Goal: Task Accomplishment & Management: Complete application form

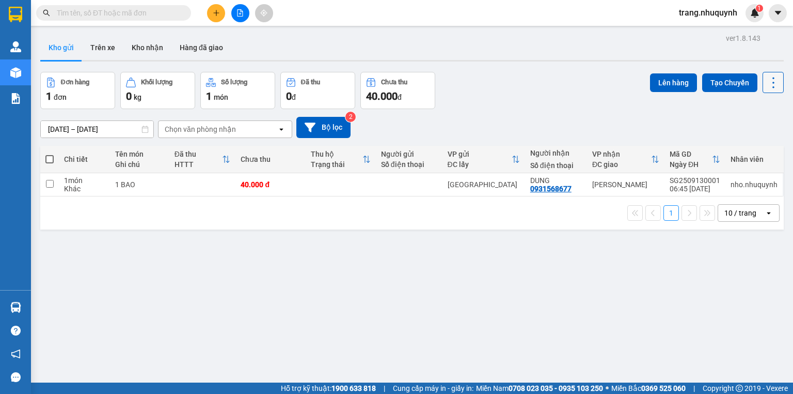
click at [767, 83] on icon at bounding box center [774, 82] width 14 height 14
click at [759, 141] on li "Làm mới" at bounding box center [748, 147] width 77 height 19
click at [767, 85] on icon at bounding box center [774, 82] width 14 height 14
click at [755, 145] on span "Làm mới" at bounding box center [753, 147] width 28 height 10
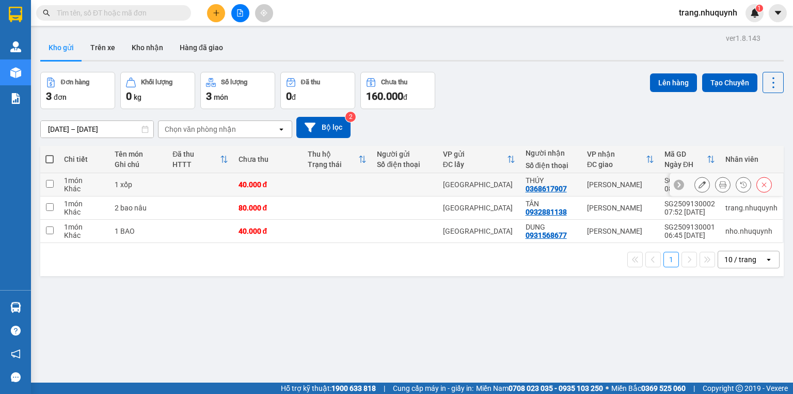
click at [716, 185] on button at bounding box center [723, 185] width 14 height 18
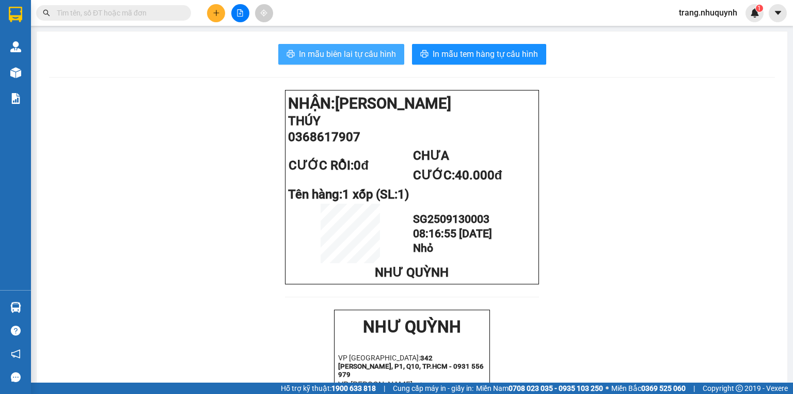
click at [380, 60] on span "In mẫu biên lai tự cấu hình" at bounding box center [347, 54] width 97 height 13
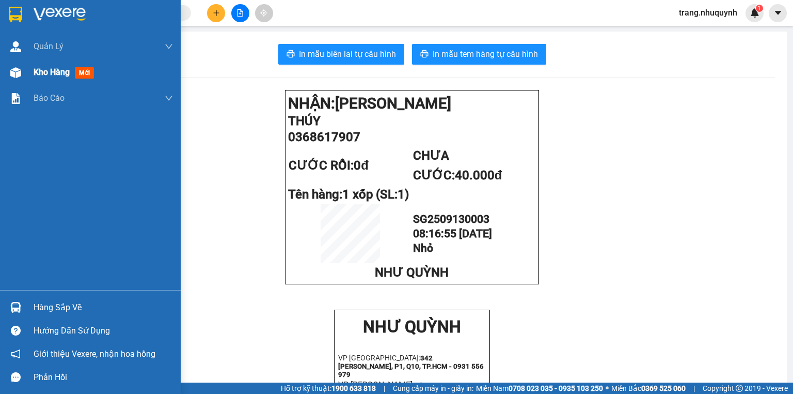
click at [23, 75] on div at bounding box center [16, 73] width 18 height 18
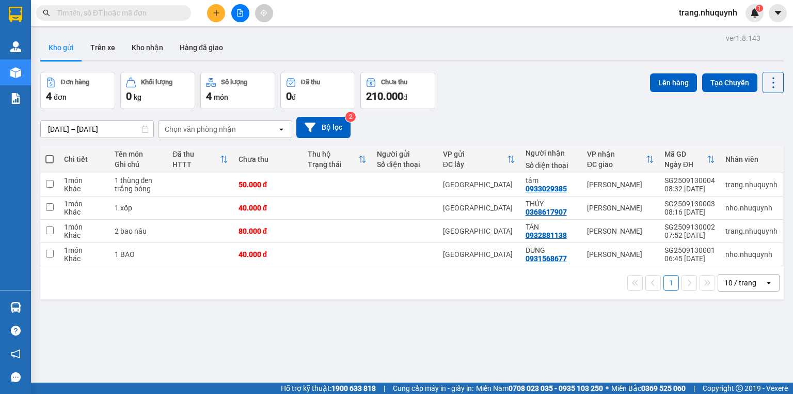
click at [545, 95] on div "Đơn hàng 4 đơn Khối lượng 0 kg Số lượng 4 món Đã thu 0 đ Chưa thu 210.000 đ Lên…" at bounding box center [412, 90] width 744 height 37
click at [83, 15] on input "text" at bounding box center [118, 12] width 122 height 11
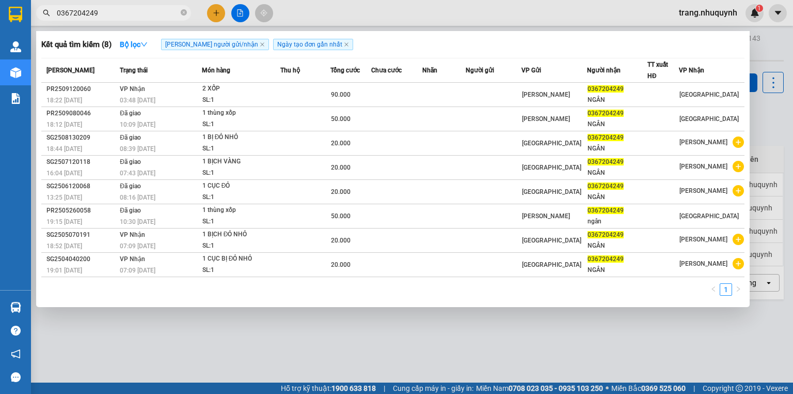
type input "0367204249"
click at [485, 331] on div at bounding box center [396, 197] width 793 height 394
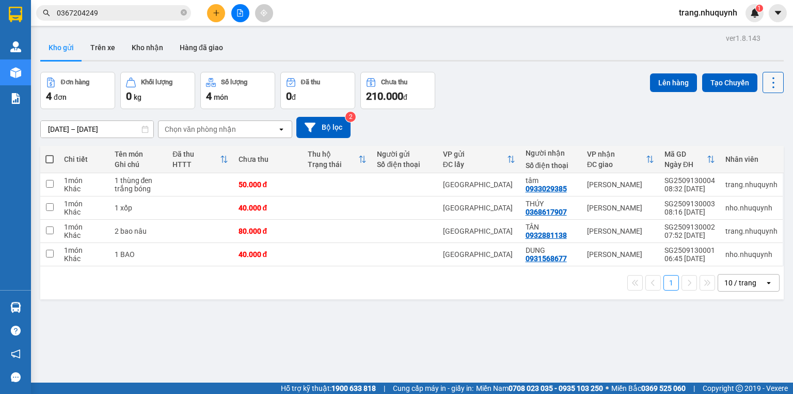
click at [767, 85] on icon at bounding box center [774, 82] width 14 height 14
click at [756, 149] on span "Làm mới" at bounding box center [753, 147] width 28 height 10
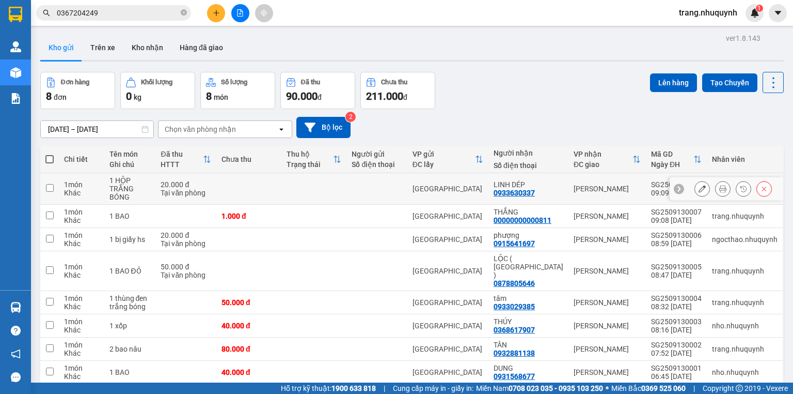
click at [720, 192] on icon at bounding box center [723, 188] width 7 height 7
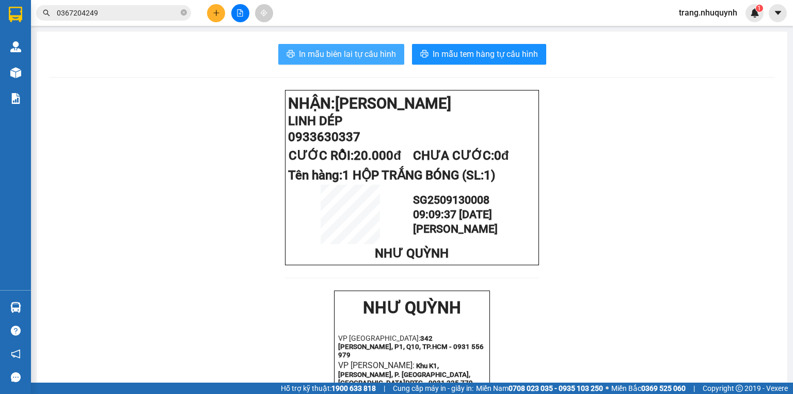
click at [371, 54] on span "In mẫu biên lai tự cấu hình" at bounding box center [347, 54] width 97 height 13
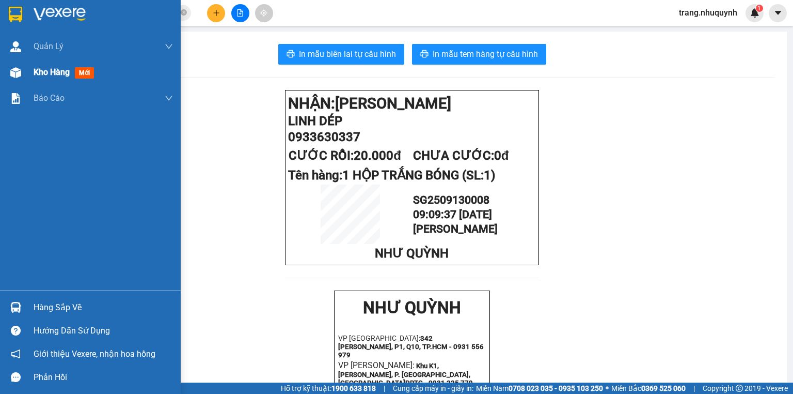
click at [60, 79] on div "Kho hàng mới" at bounding box center [103, 72] width 139 height 26
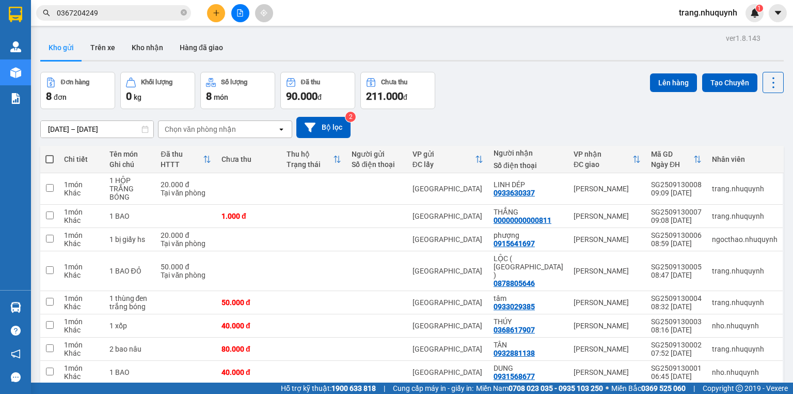
click at [88, 7] on input "0367204249" at bounding box center [118, 12] width 122 height 11
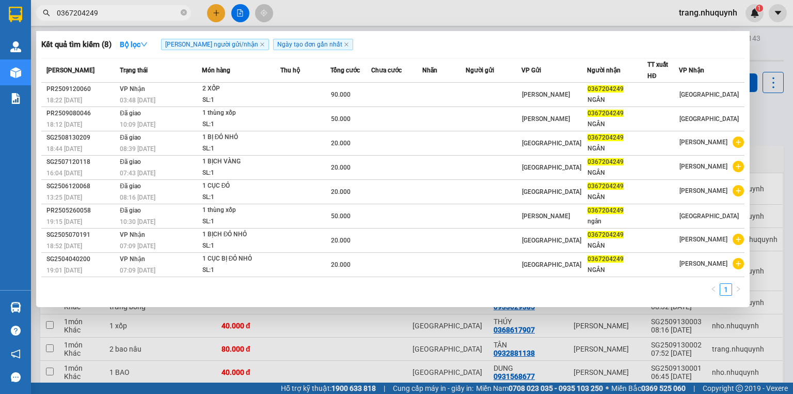
click at [88, 7] on input "0367204249" at bounding box center [118, 12] width 122 height 11
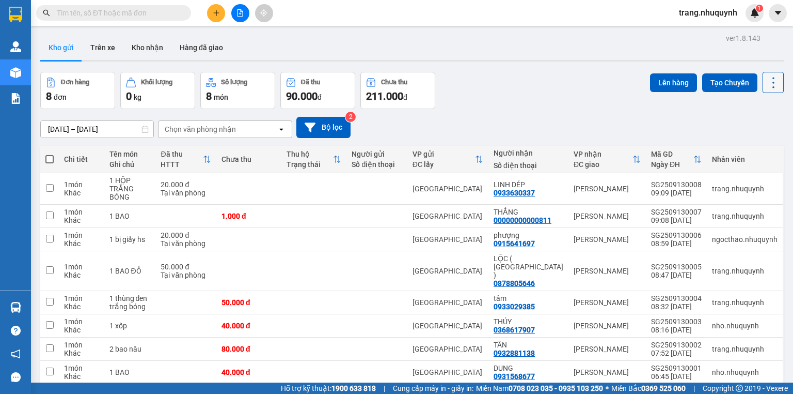
click at [769, 85] on icon at bounding box center [774, 82] width 14 height 14
click at [744, 144] on span "Làm mới" at bounding box center [753, 147] width 28 height 10
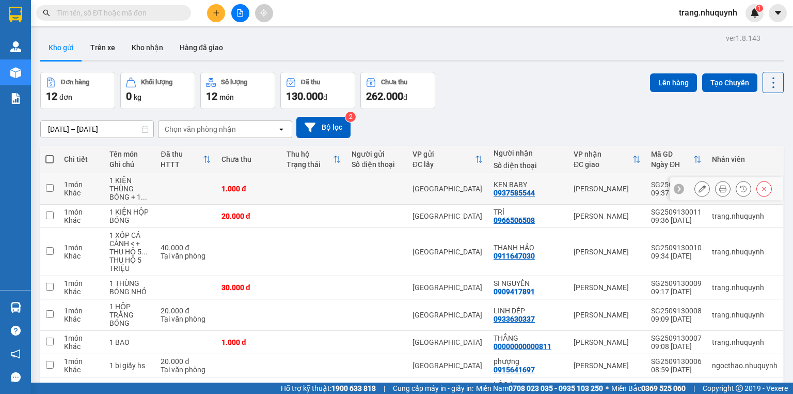
click at [716, 195] on button at bounding box center [723, 189] width 14 height 18
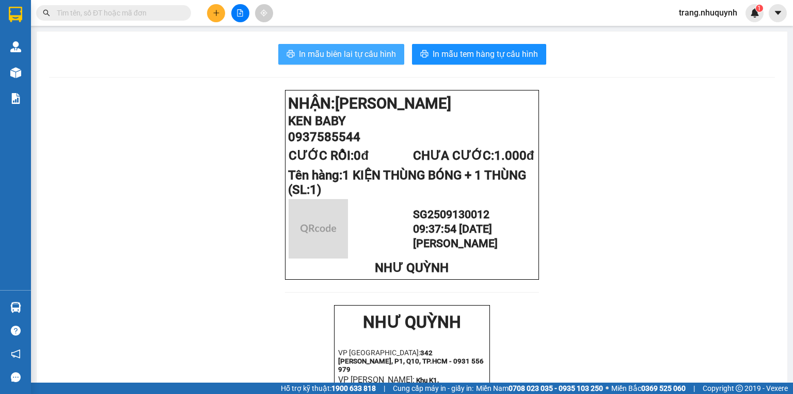
click at [380, 62] on button "In mẫu biên lai tự cấu hình" at bounding box center [341, 54] width 126 height 21
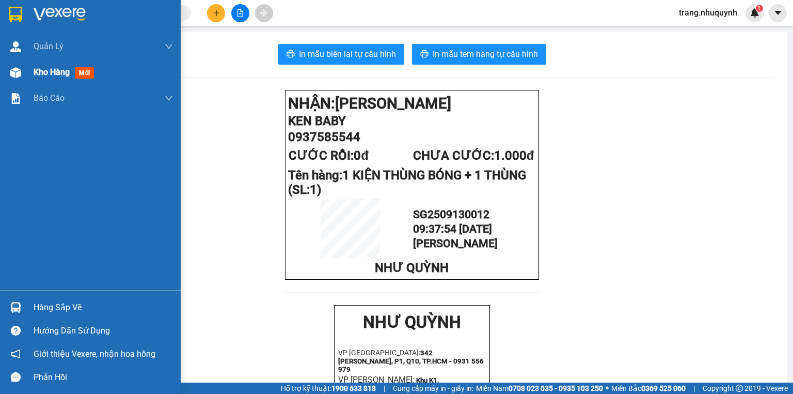
click at [24, 72] on div at bounding box center [16, 73] width 18 height 18
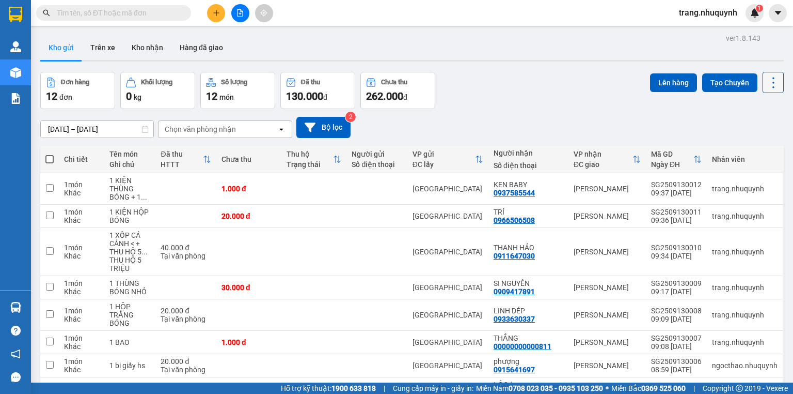
click at [774, 92] on button at bounding box center [773, 82] width 21 height 21
click at [748, 149] on span "Làm mới" at bounding box center [753, 147] width 28 height 10
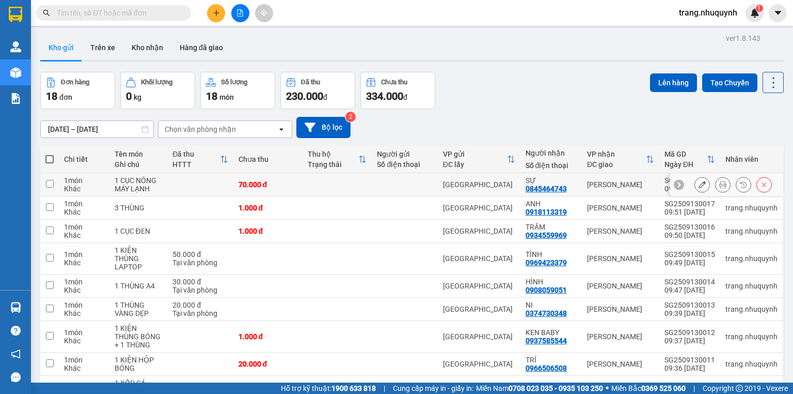
click at [720, 188] on icon at bounding box center [723, 184] width 7 height 7
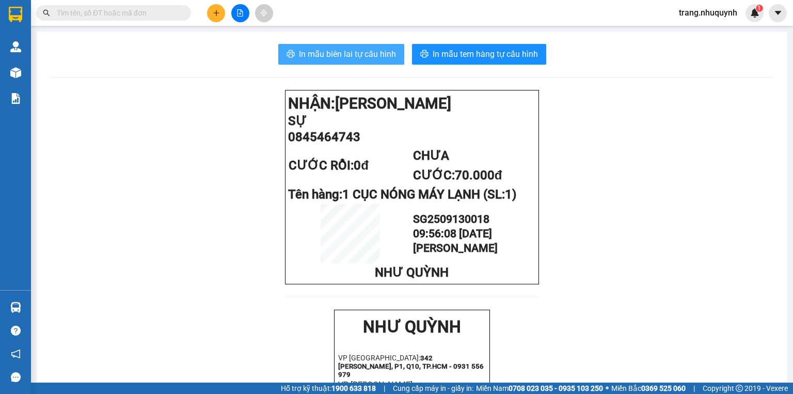
click at [399, 61] on button "In mẫu biên lai tự cấu hình" at bounding box center [341, 54] width 126 height 21
click at [394, 58] on button "In mẫu biên lai tự cấu hình" at bounding box center [341, 54] width 126 height 21
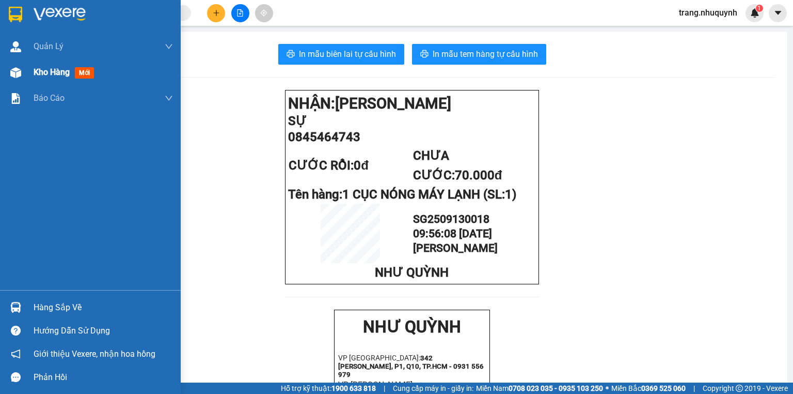
click at [31, 70] on div "Kho hàng mới" at bounding box center [90, 72] width 181 height 26
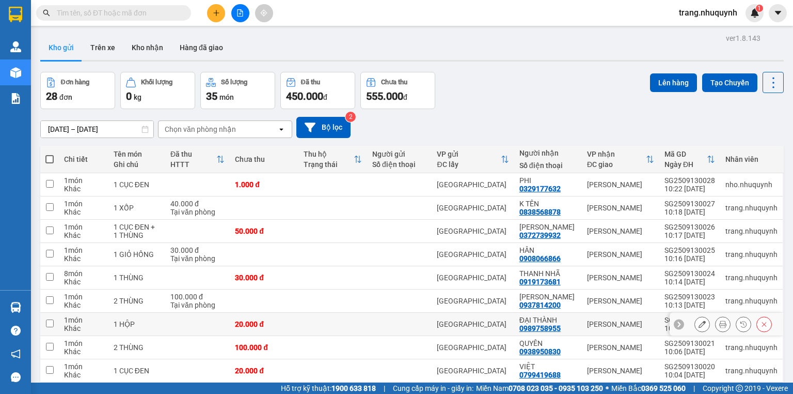
scroll to position [68, 0]
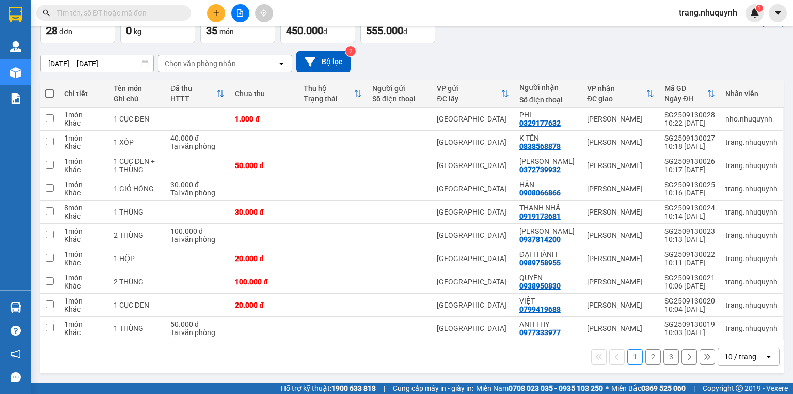
click at [719, 355] on div "10 / trang" at bounding box center [742, 356] width 46 height 17
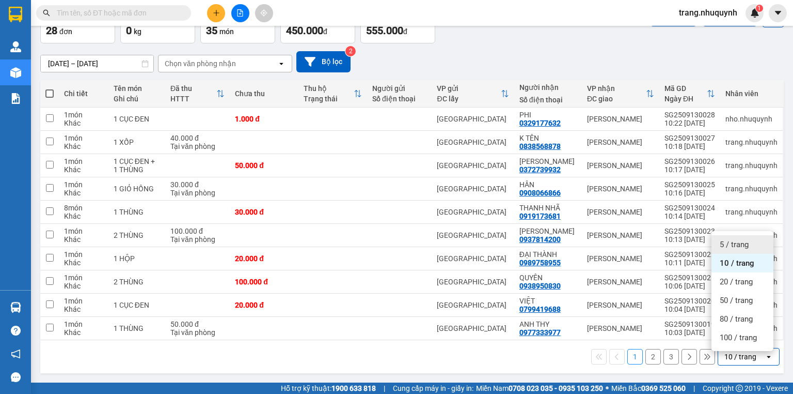
click at [726, 240] on span "5 / trang" at bounding box center [734, 244] width 29 height 10
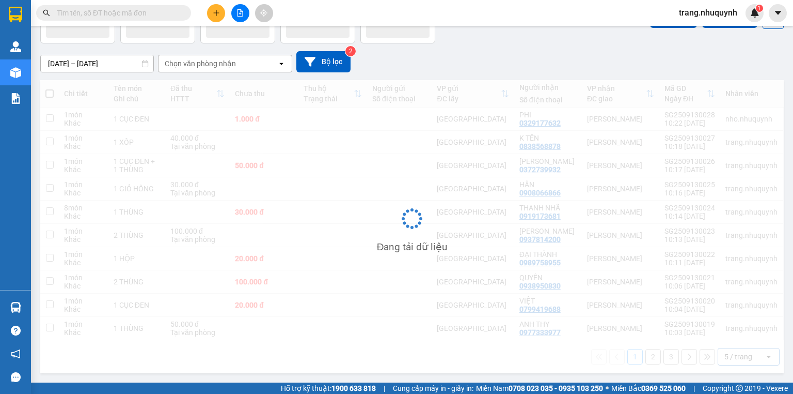
scroll to position [48, 0]
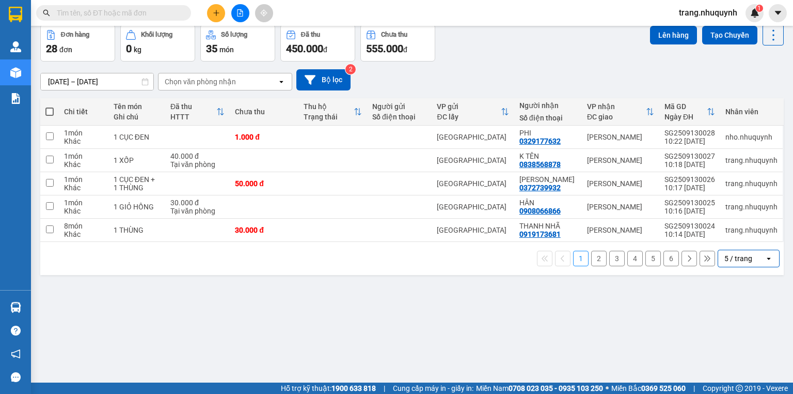
click at [236, 282] on div "ver 1.8.143 Kho gửi Trên xe Kho nhận Hàng đã giao Đơn hàng 28 đơn Khối lượng 0 …" at bounding box center [412, 180] width 752 height 394
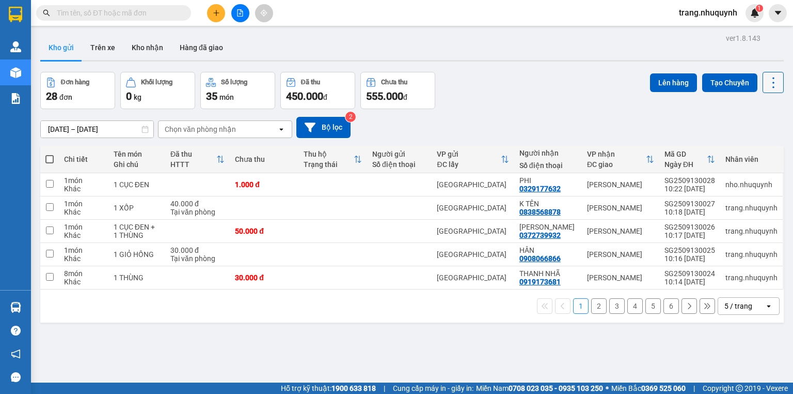
click at [763, 82] on button at bounding box center [773, 82] width 21 height 21
click at [756, 140] on li "Làm mới" at bounding box center [748, 147] width 77 height 19
click at [769, 84] on icon at bounding box center [774, 82] width 14 height 14
click at [755, 149] on span "Làm mới" at bounding box center [753, 147] width 28 height 10
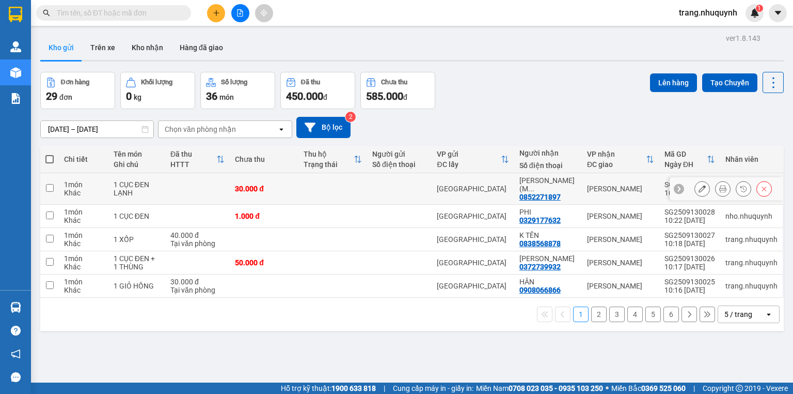
click at [716, 188] on button at bounding box center [723, 189] width 14 height 18
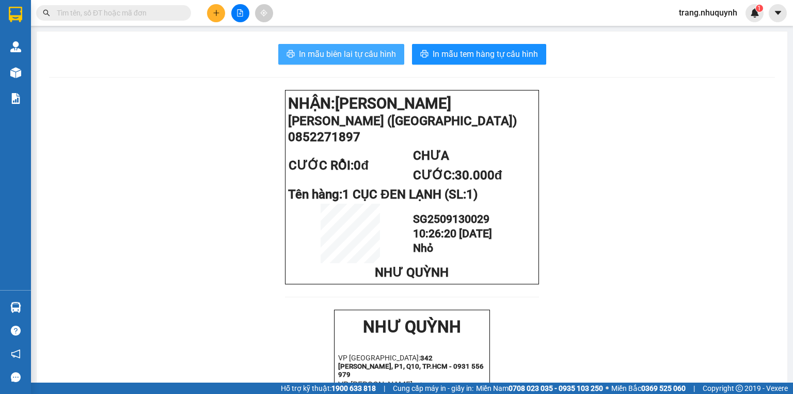
click at [378, 64] on button "In mẫu biên lai tự cấu hình" at bounding box center [341, 54] width 126 height 21
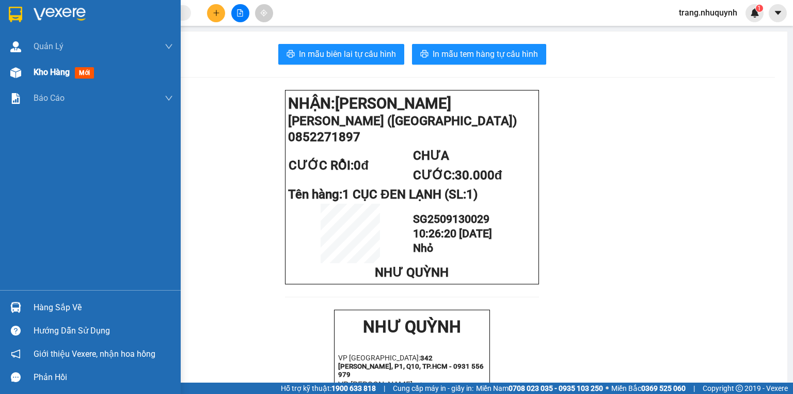
click at [43, 79] on div "Kho hàng mới" at bounding box center [66, 72] width 65 height 13
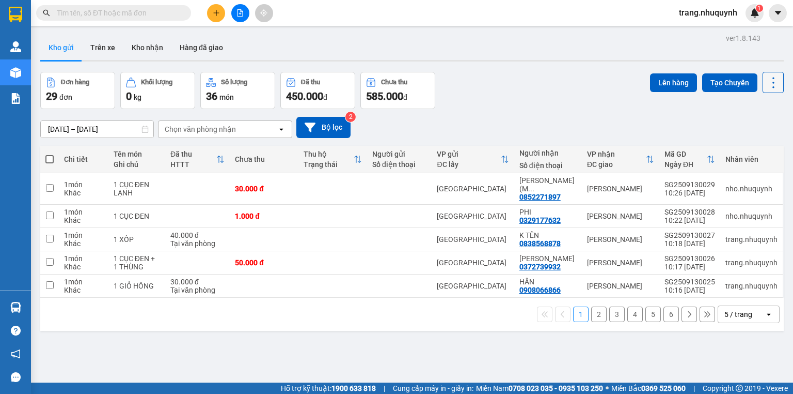
click at [771, 81] on icon at bounding box center [774, 82] width 14 height 14
click at [755, 148] on span "Làm mới" at bounding box center [753, 147] width 28 height 10
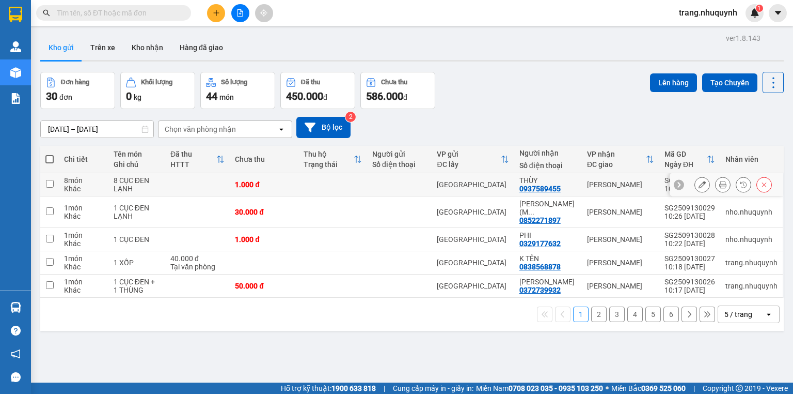
click at [720, 188] on icon at bounding box center [723, 184] width 7 height 7
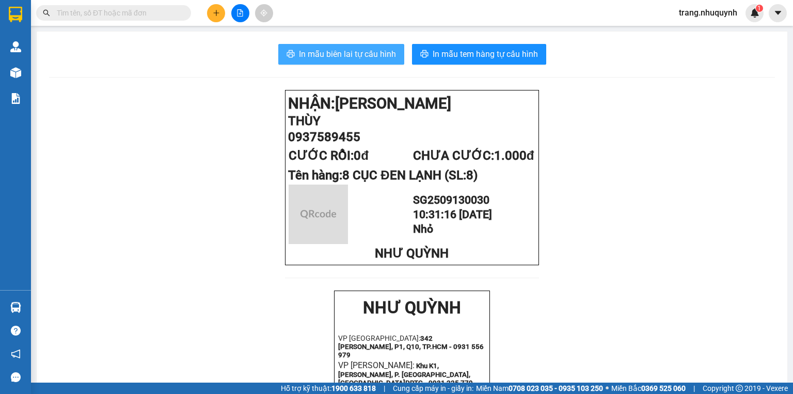
click at [368, 63] on button "In mẫu biên lai tự cấu hình" at bounding box center [341, 54] width 126 height 21
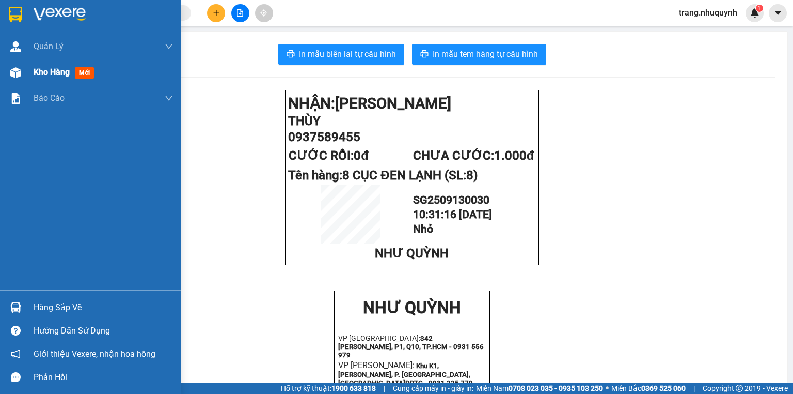
click at [31, 74] on div "Kho hàng mới" at bounding box center [90, 72] width 181 height 26
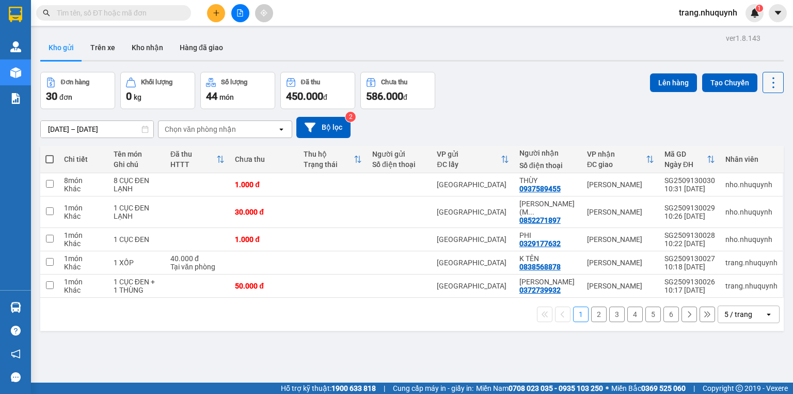
click at [768, 90] on button at bounding box center [773, 82] width 21 height 21
click at [752, 149] on span "Làm mới" at bounding box center [753, 147] width 28 height 10
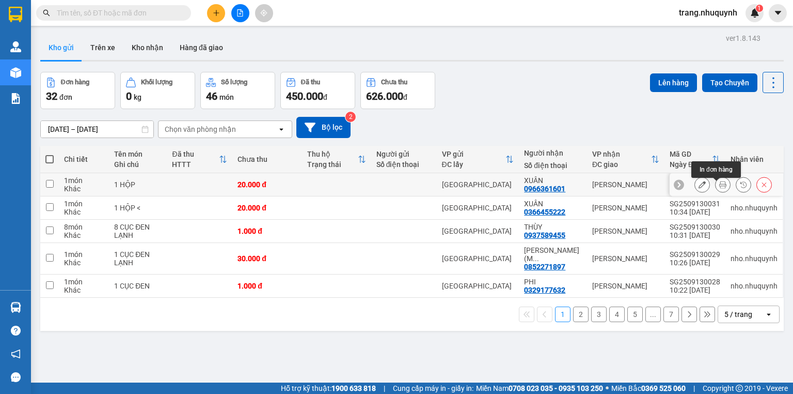
click at [716, 183] on button at bounding box center [723, 185] width 14 height 18
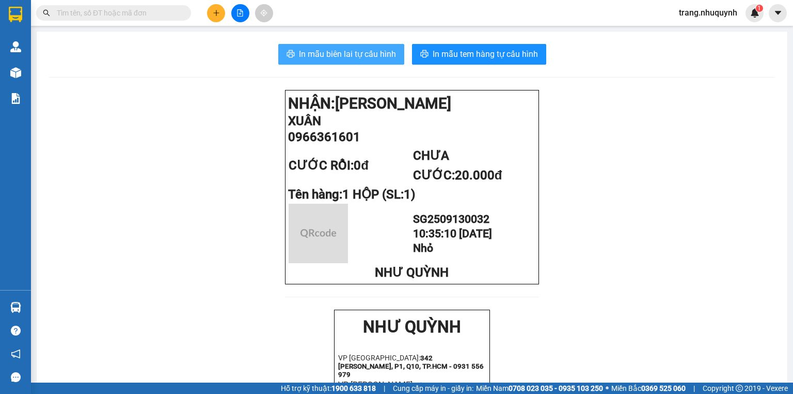
click at [369, 60] on span "In mẫu biên lai tự cấu hình" at bounding box center [347, 54] width 97 height 13
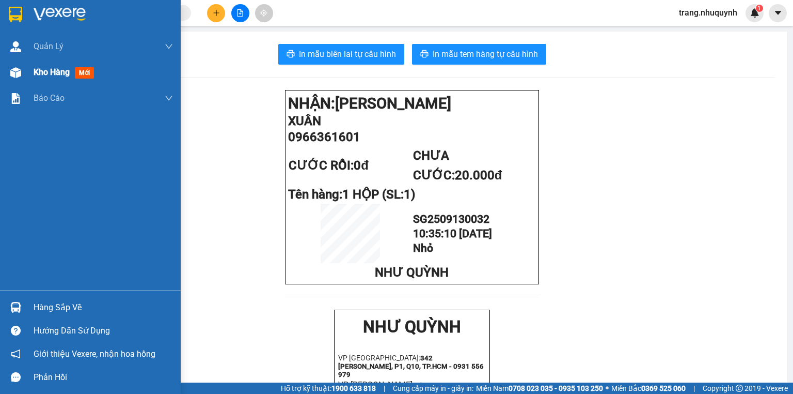
click at [54, 71] on span "Kho hàng" at bounding box center [52, 72] width 36 height 10
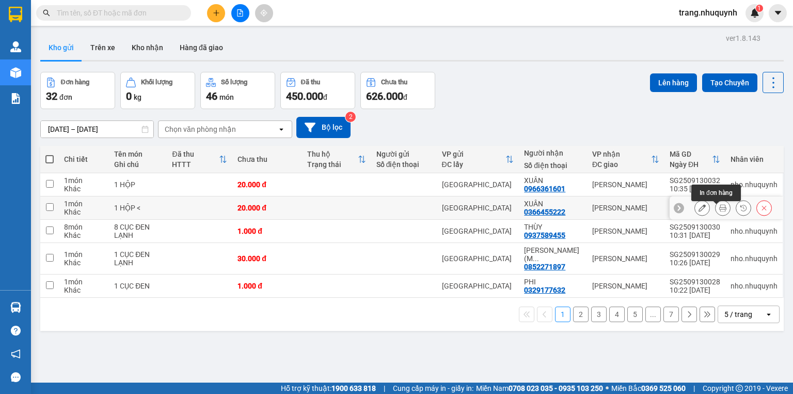
click at [716, 214] on button at bounding box center [723, 208] width 14 height 18
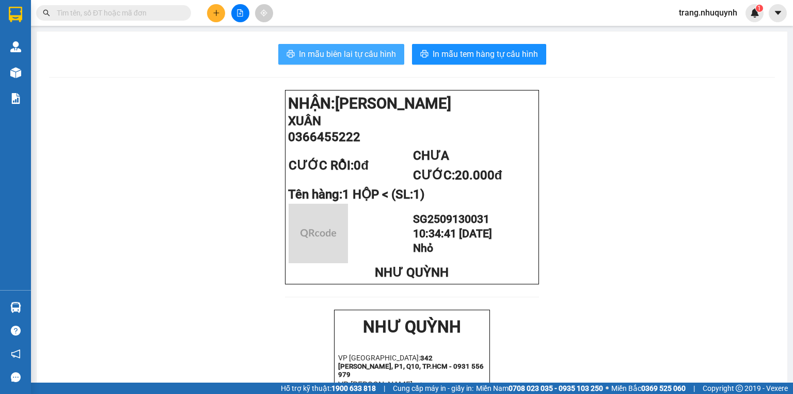
click at [313, 50] on span "In mẫu biên lai tự cấu hình" at bounding box center [347, 54] width 97 height 13
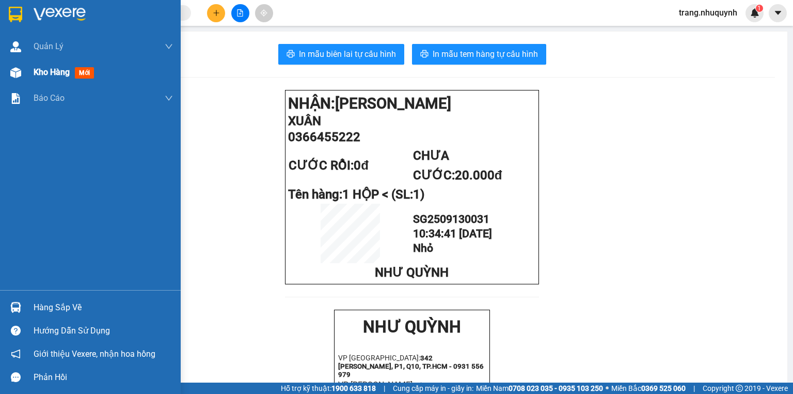
click at [29, 73] on div "Kho hàng mới" at bounding box center [90, 72] width 181 height 26
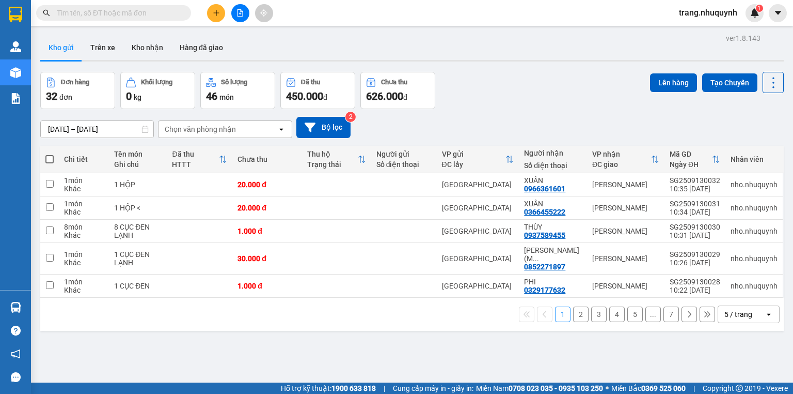
click at [514, 87] on div "Đơn hàng 32 đơn Khối lượng 0 kg Số lượng 46 món Đã thu 450.000 đ Chưa thu 626.0…" at bounding box center [412, 90] width 744 height 37
click at [495, 91] on div "Đơn hàng 32 đơn Khối lượng 0 kg Số lượng 46 món Đã thu 450.000 đ Chưa thu 626.0…" at bounding box center [412, 90] width 744 height 37
click at [467, 77] on div "Đơn hàng 32 đơn Khối lượng 0 kg Số lượng 46 món Đã thu 450.000 đ Chưa thu 626.0…" at bounding box center [412, 90] width 744 height 37
click at [763, 77] on button at bounding box center [773, 82] width 21 height 21
click at [749, 143] on span "Làm mới" at bounding box center [753, 147] width 28 height 10
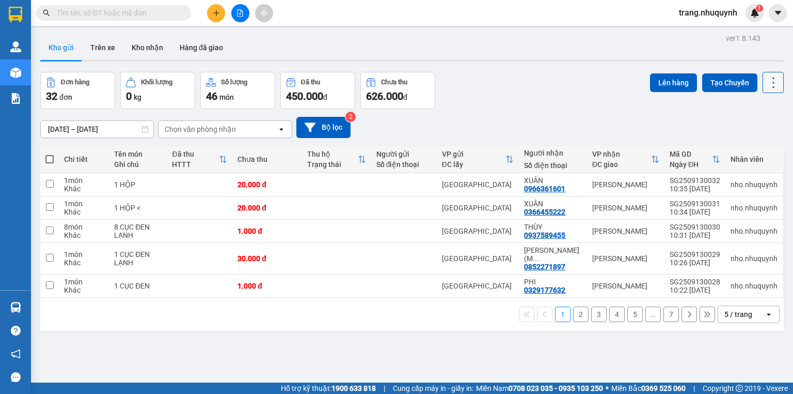
click at [767, 88] on icon at bounding box center [774, 82] width 14 height 14
click at [760, 148] on span "Làm mới" at bounding box center [753, 147] width 28 height 10
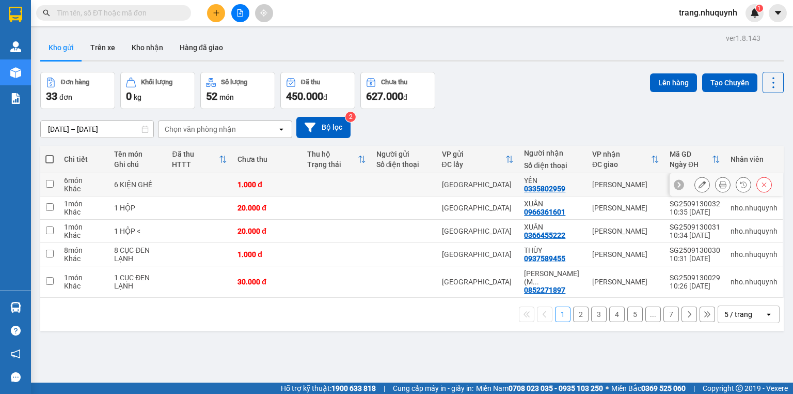
click at [720, 188] on icon at bounding box center [723, 184] width 7 height 7
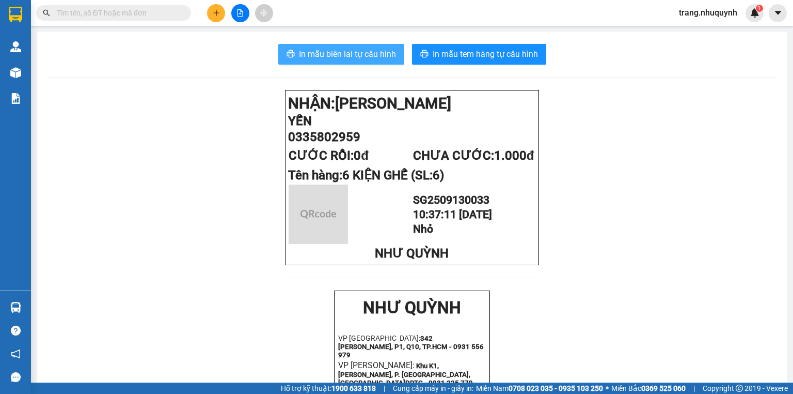
click at [360, 48] on span "In mẫu biên lai tự cấu hình" at bounding box center [347, 54] width 97 height 13
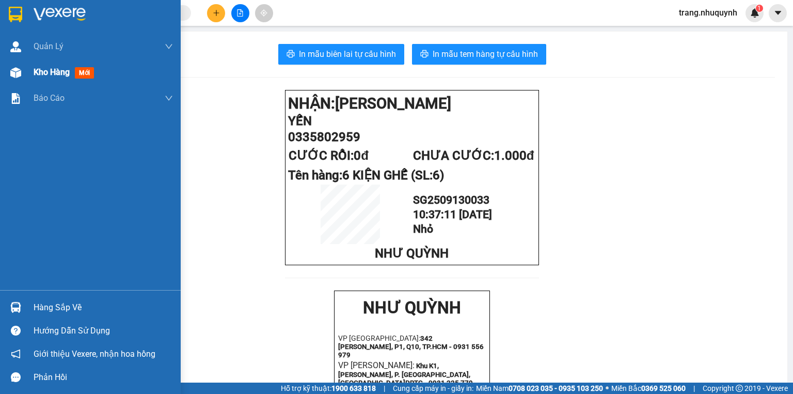
click at [25, 79] on div "Kho hàng mới" at bounding box center [90, 72] width 181 height 26
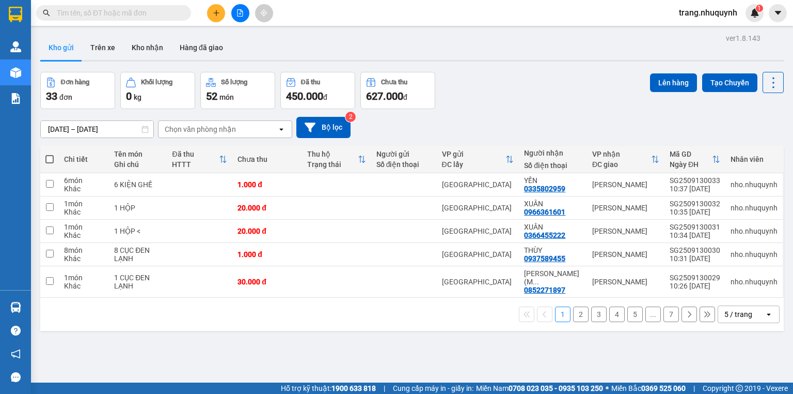
click at [544, 101] on div "Đơn hàng 33 đơn Khối lượng 0 kg Số lượng 52 món Đã thu 450.000 đ Chưa thu 627.0…" at bounding box center [412, 90] width 744 height 37
drag, startPoint x: 580, startPoint y: 64, endPoint x: 336, endPoint y: 41, distance: 244.9
click at [580, 64] on div "ver 1.8.143 Kho gửi Trên xe Kho nhận Hàng đã giao Đơn hàng 33 đơn Khối lượng 0 …" at bounding box center [412, 228] width 752 height 394
click at [241, 11] on icon "file-add" at bounding box center [241, 12] width 6 height 7
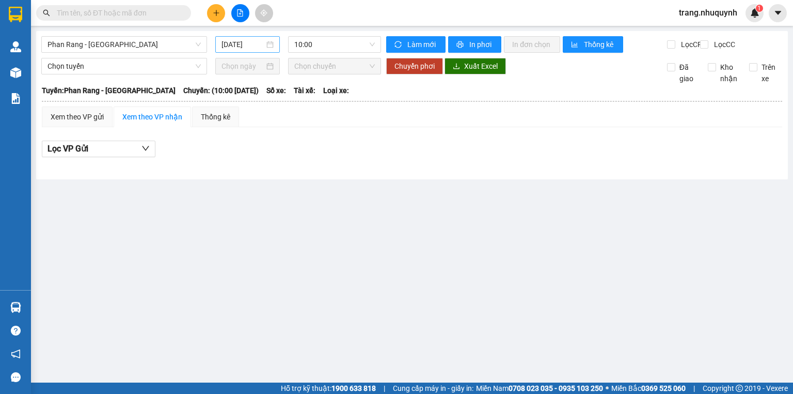
click at [233, 41] on input "[DATE]" at bounding box center [243, 44] width 42 height 11
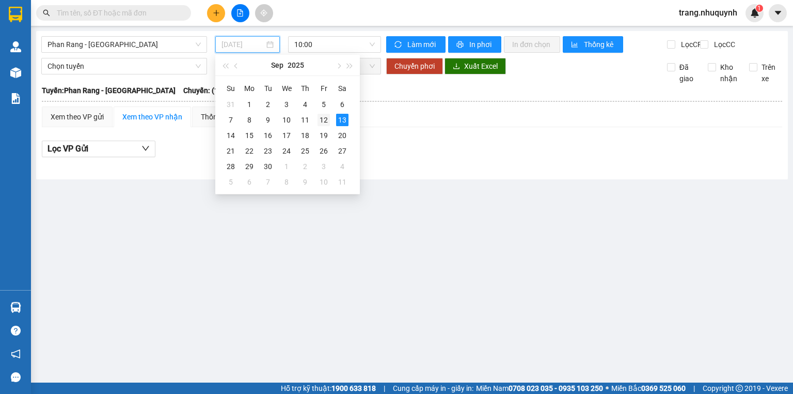
click at [320, 117] on div "12" at bounding box center [324, 120] width 12 height 12
type input "[DATE]"
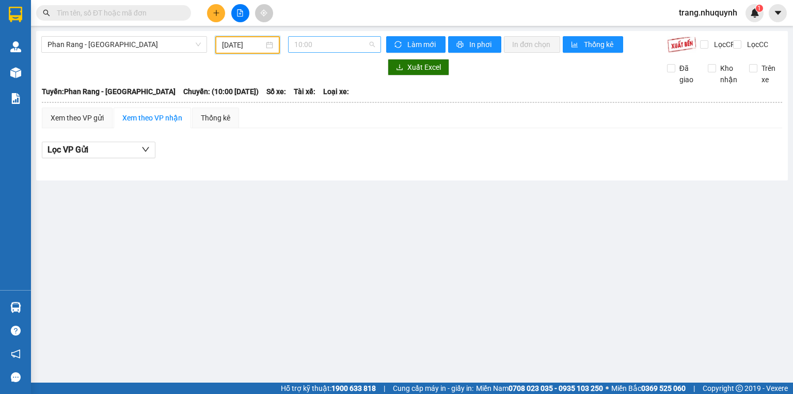
click at [313, 46] on span "10:00" at bounding box center [334, 44] width 81 height 15
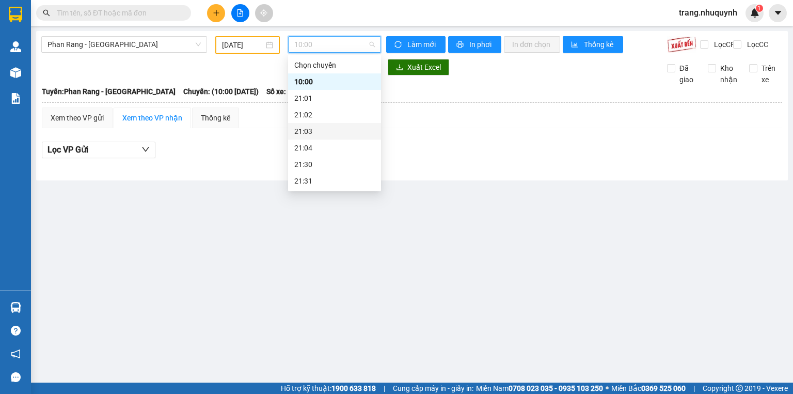
scroll to position [50, 0]
click at [322, 152] on div "22:00" at bounding box center [334, 147] width 81 height 11
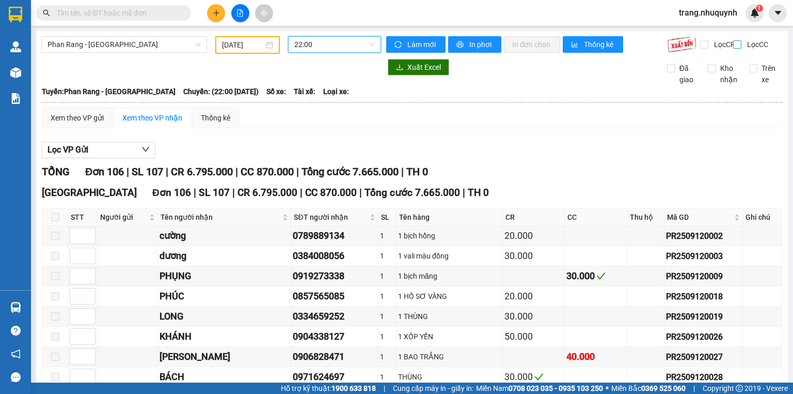
click at [734, 42] on input "Lọc CC" at bounding box center [739, 44] width 10 height 8
checkbox input "true"
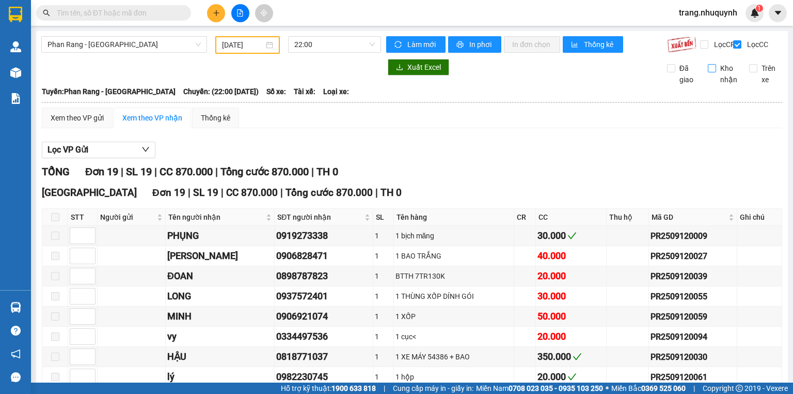
click at [709, 72] on input "Kho nhận" at bounding box center [712, 68] width 8 height 8
checkbox input "true"
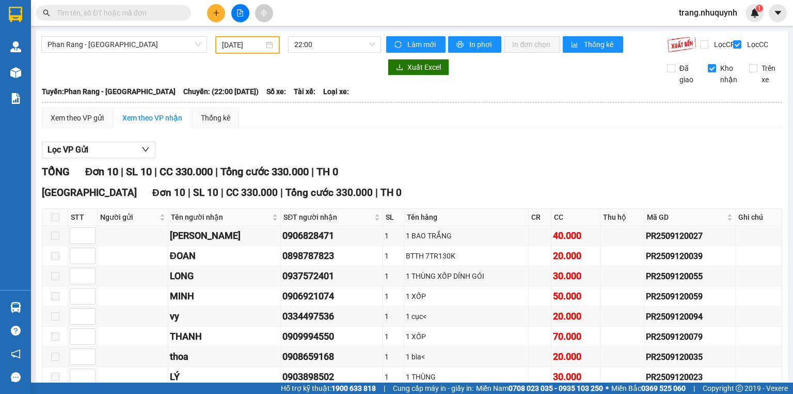
scroll to position [102, 0]
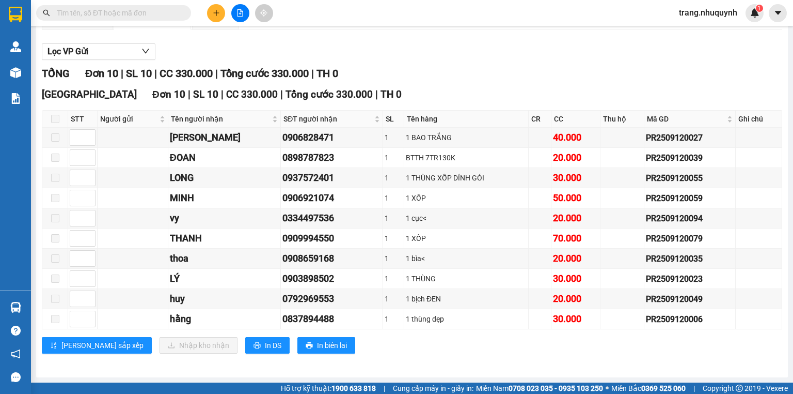
click at [426, 73] on div "TỔNG Đơn 10 | SL 10 | CC 330.000 | Tổng cước 330.000 | TH 0" at bounding box center [412, 74] width 741 height 16
click at [520, 70] on div "TỔNG Đơn 10 | SL 10 | CC 330.000 | Tổng cước 330.000 | TH 0" at bounding box center [412, 74] width 741 height 16
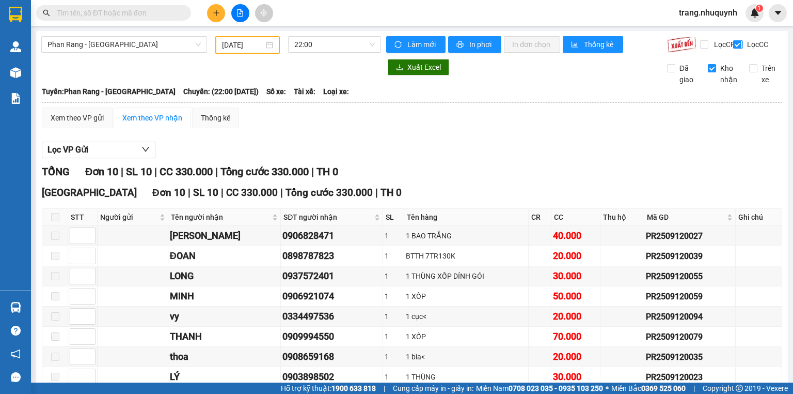
click at [736, 44] on input "Lọc CC" at bounding box center [739, 44] width 10 height 8
checkbox input "false"
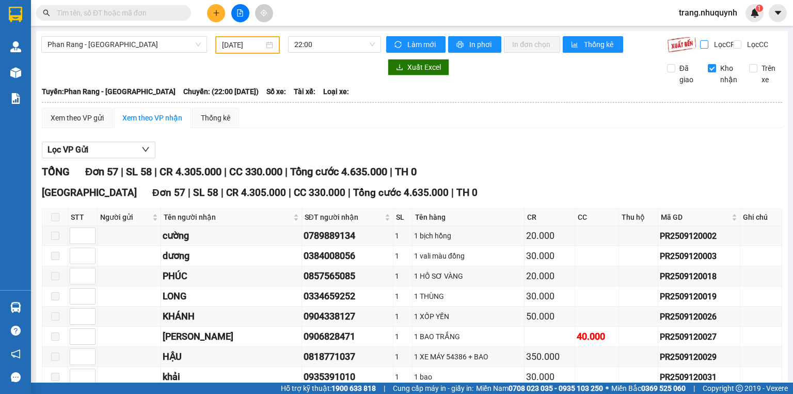
click at [700, 43] on input "Lọc CR" at bounding box center [705, 44] width 10 height 8
checkbox input "true"
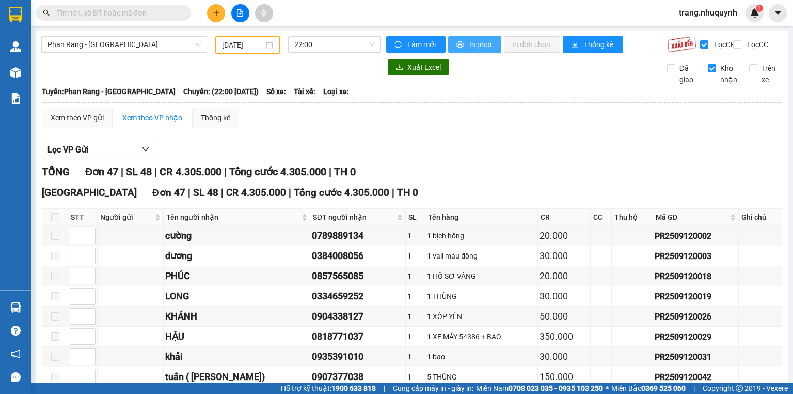
click at [465, 47] on button "In phơi" at bounding box center [474, 44] width 53 height 17
click at [505, 159] on div "Lọc VP Gửi" at bounding box center [412, 150] width 741 height 17
click at [708, 72] on input "Kho nhận" at bounding box center [712, 68] width 8 height 8
checkbox input "false"
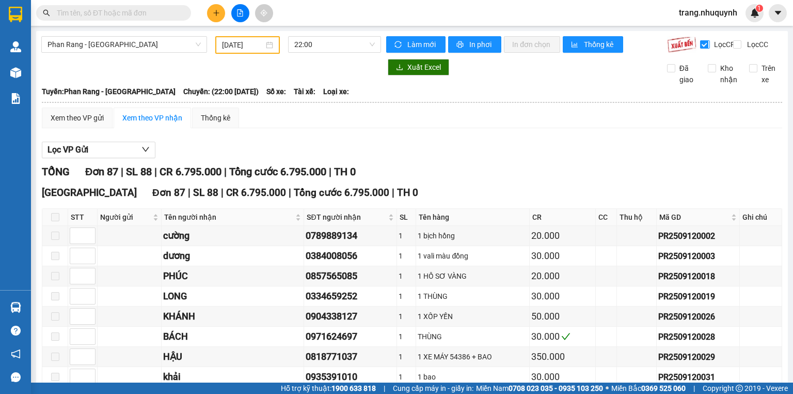
click at [700, 43] on input "Lọc CR" at bounding box center [705, 44] width 10 height 8
checkbox input "false"
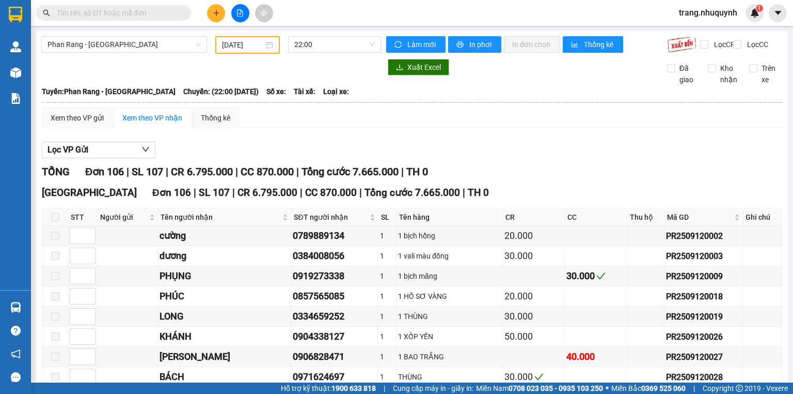
click at [110, 13] on input "text" at bounding box center [118, 12] width 122 height 11
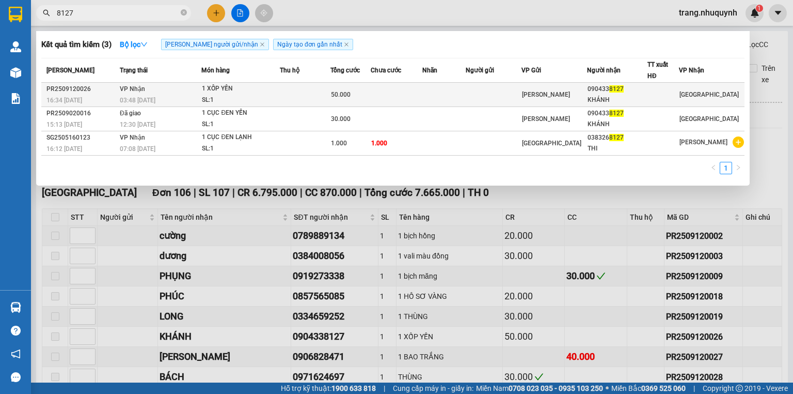
type input "8127"
click at [297, 97] on td at bounding box center [305, 95] width 50 height 24
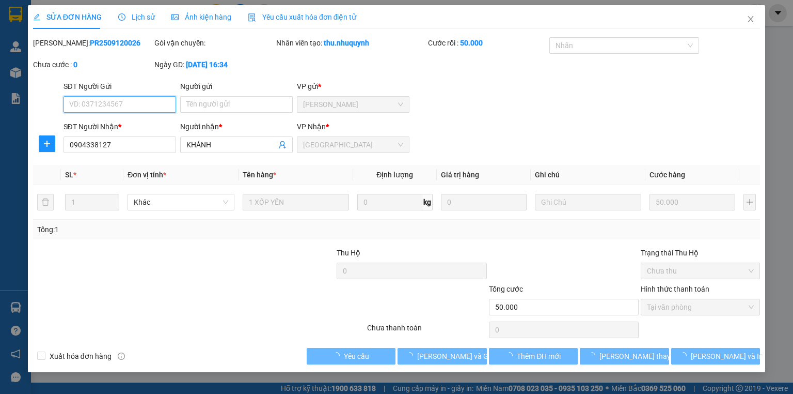
type input "0904338127"
type input "KHÁNH"
type input "50.000"
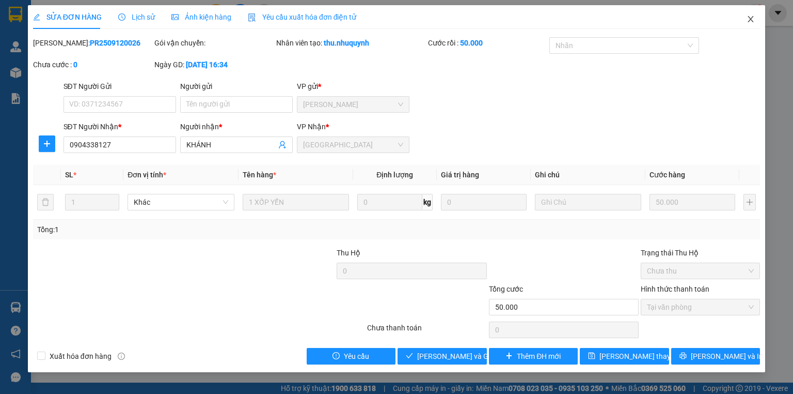
click at [747, 19] on icon "close" at bounding box center [751, 19] width 8 height 8
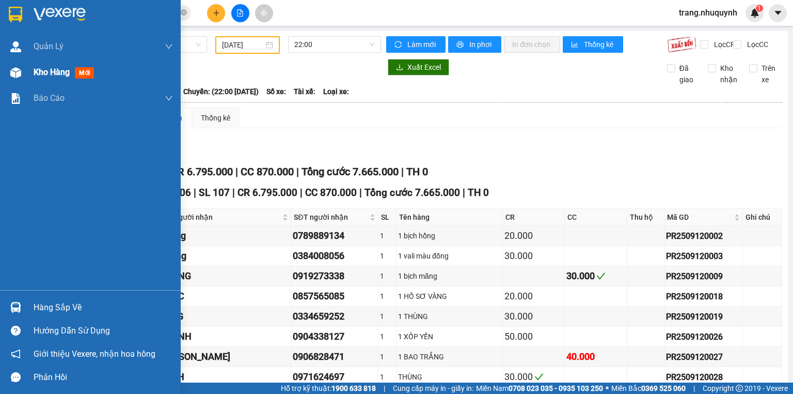
click at [48, 71] on span "Kho hàng" at bounding box center [52, 72] width 36 height 10
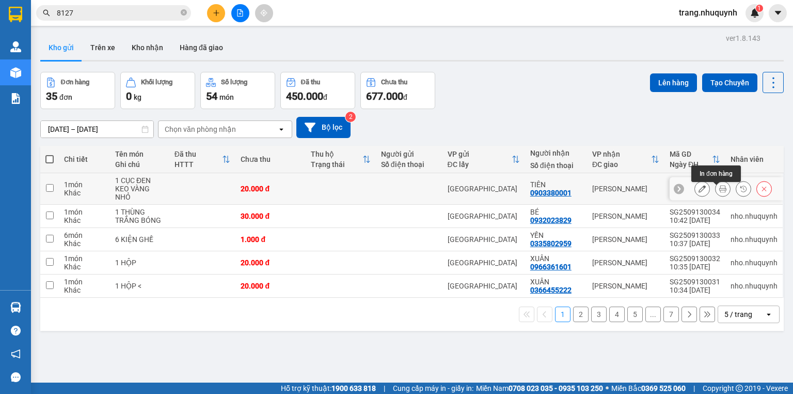
click at [716, 190] on button at bounding box center [723, 189] width 14 height 18
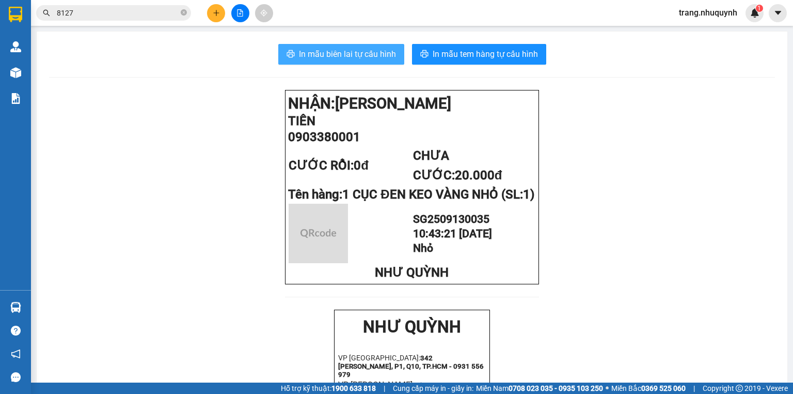
click at [377, 56] on span "In mẫu biên lai tự cấu hình" at bounding box center [347, 54] width 97 height 13
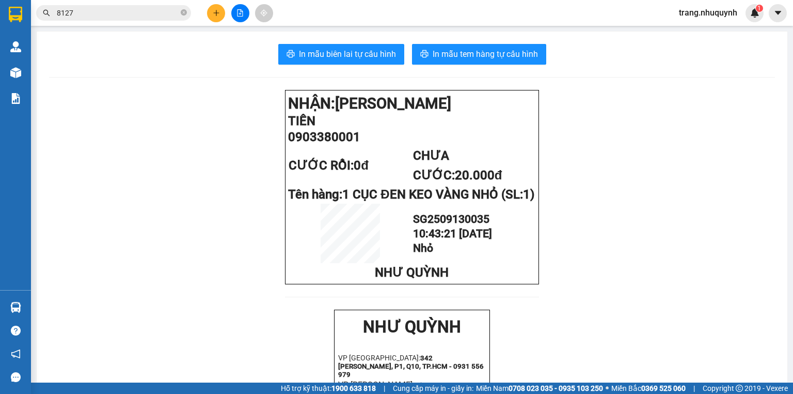
click at [84, 16] on input "8127" at bounding box center [118, 12] width 122 height 11
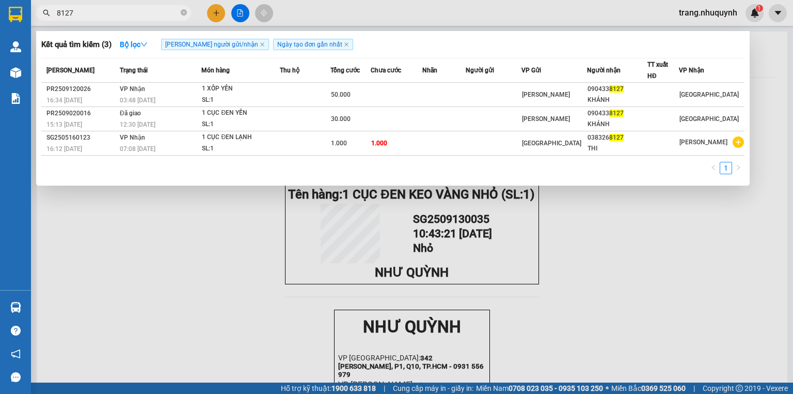
click at [84, 16] on input "8127" at bounding box center [118, 12] width 122 height 11
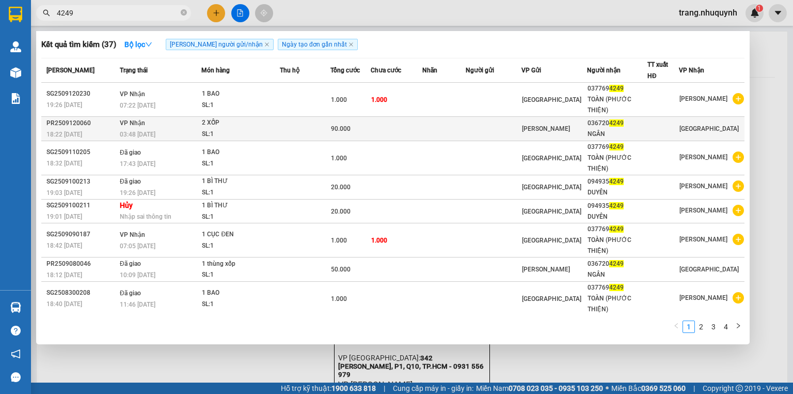
type input "4249"
click at [326, 128] on td at bounding box center [305, 129] width 50 height 24
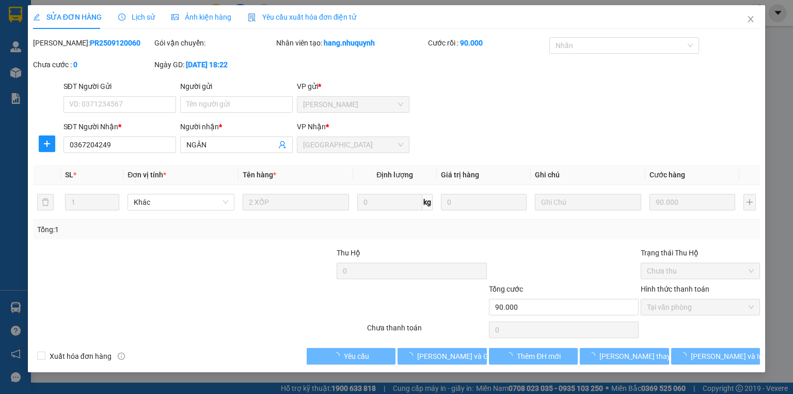
type input "0367204249"
type input "NGÂN"
type input "90.000"
click at [444, 356] on span "[PERSON_NAME] và Giao hàng" at bounding box center [466, 355] width 99 height 11
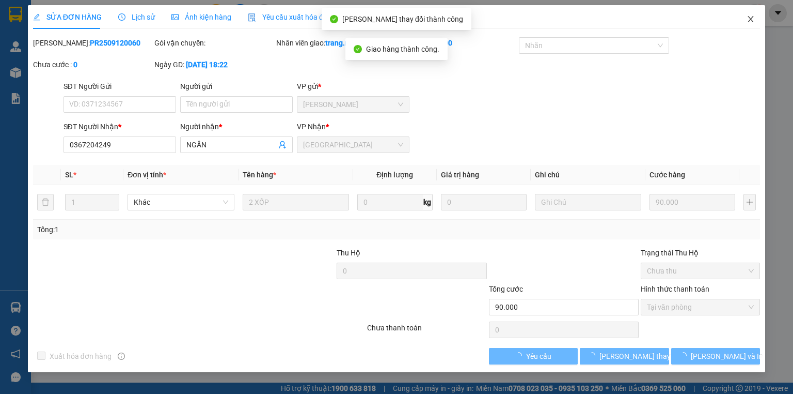
click at [747, 20] on icon "close" at bounding box center [751, 19] width 8 height 8
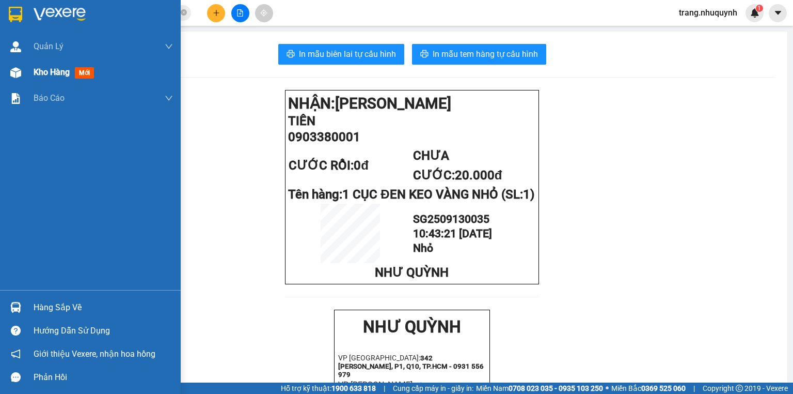
click at [31, 69] on div "Kho hàng mới" at bounding box center [90, 72] width 181 height 26
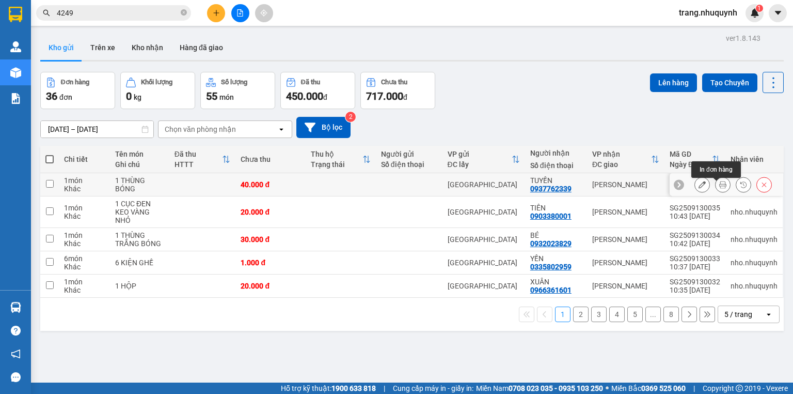
click at [720, 188] on icon at bounding box center [723, 184] width 7 height 7
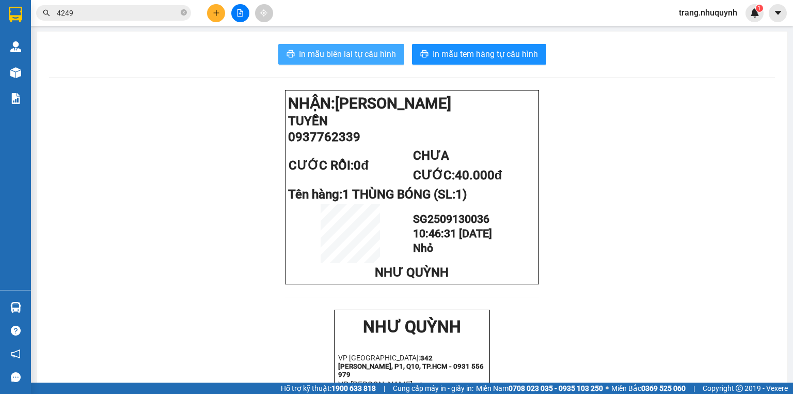
click at [387, 51] on span "In mẫu biên lai tự cấu hình" at bounding box center [347, 54] width 97 height 13
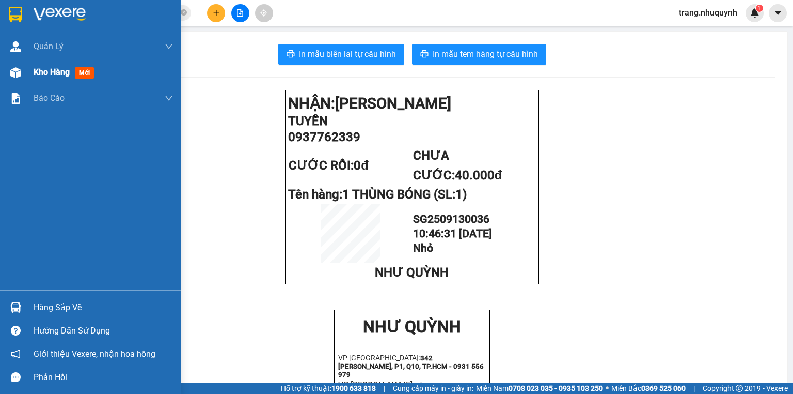
click at [45, 70] on span "Kho hàng" at bounding box center [52, 72] width 36 height 10
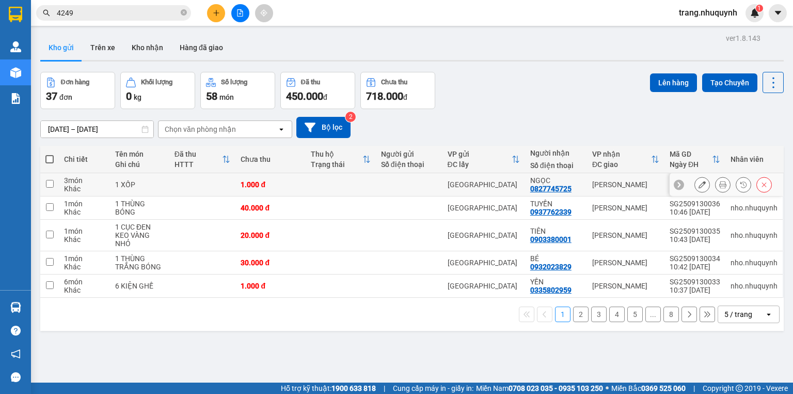
click at [716, 191] on button at bounding box center [723, 185] width 14 height 18
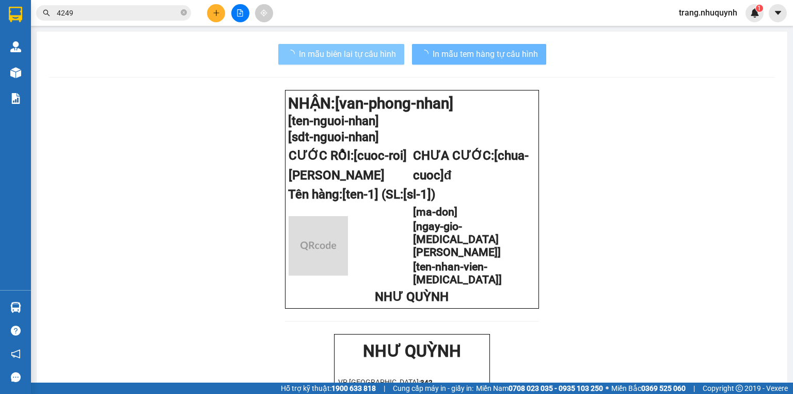
click at [364, 52] on span "In mẫu biên lai tự cấu hình" at bounding box center [347, 54] width 97 height 13
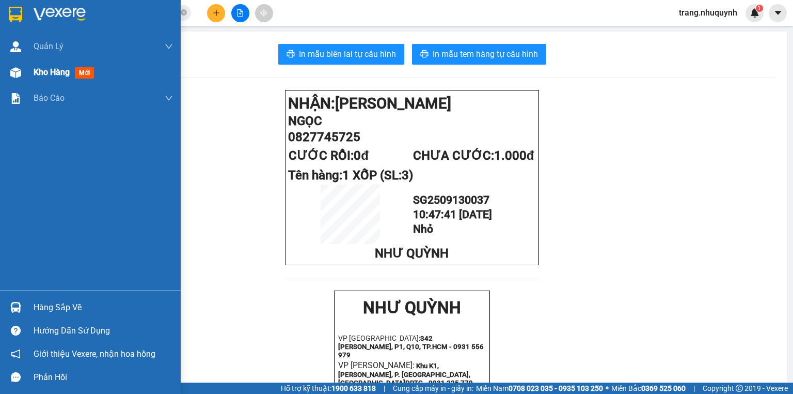
click at [54, 70] on span "Kho hàng" at bounding box center [52, 72] width 36 height 10
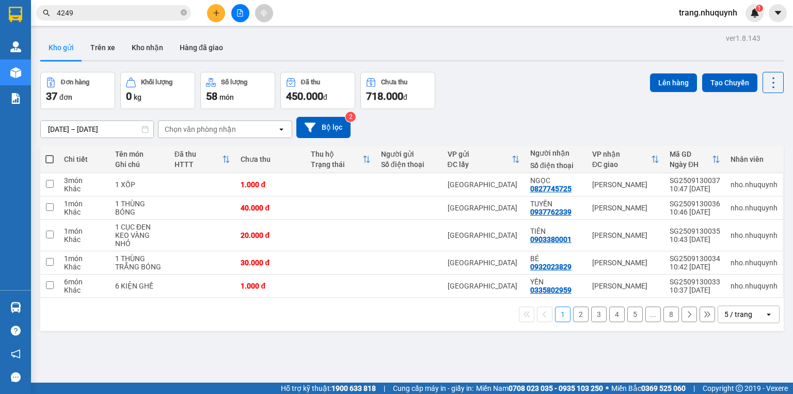
click at [91, 19] on span "4249" at bounding box center [113, 12] width 155 height 15
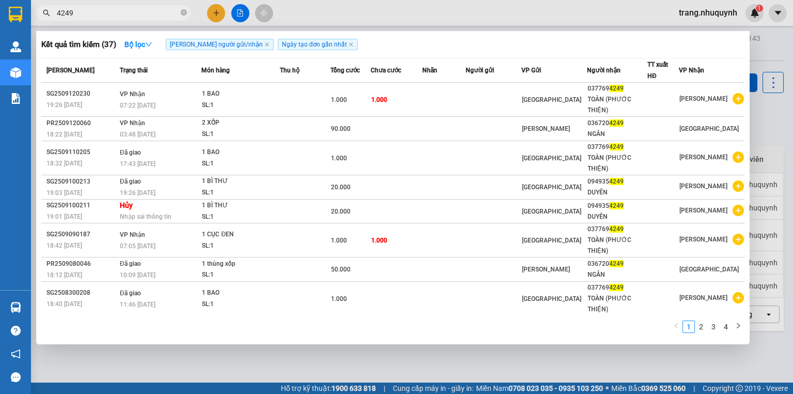
drag, startPoint x: 91, startPoint y: 19, endPoint x: 96, endPoint y: 11, distance: 8.9
click at [91, 17] on span "4249" at bounding box center [113, 12] width 155 height 15
click at [96, 11] on input "4249" at bounding box center [118, 12] width 122 height 11
type input "0"
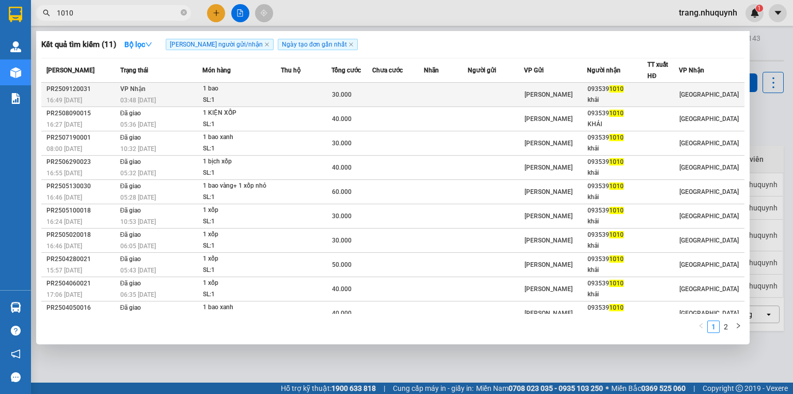
type input "1010"
click at [254, 95] on div "SL: 1" at bounding box center [241, 100] width 77 height 11
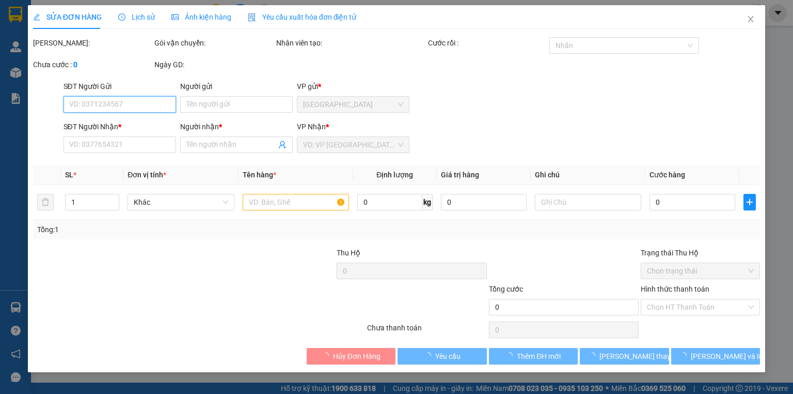
type input "0935391010"
type input "khải"
type input "30.000"
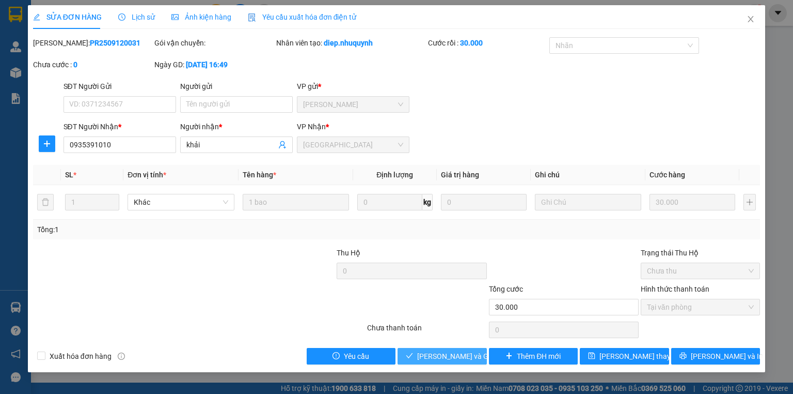
click at [442, 358] on span "[PERSON_NAME] và Giao hàng" at bounding box center [466, 355] width 99 height 11
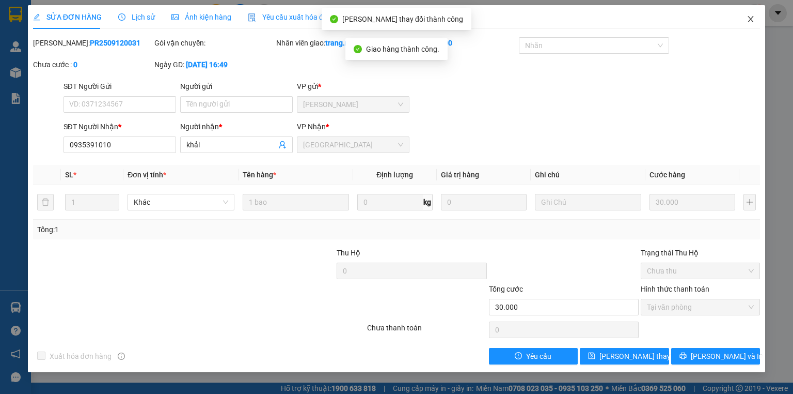
click at [749, 17] on icon "close" at bounding box center [751, 19] width 8 height 8
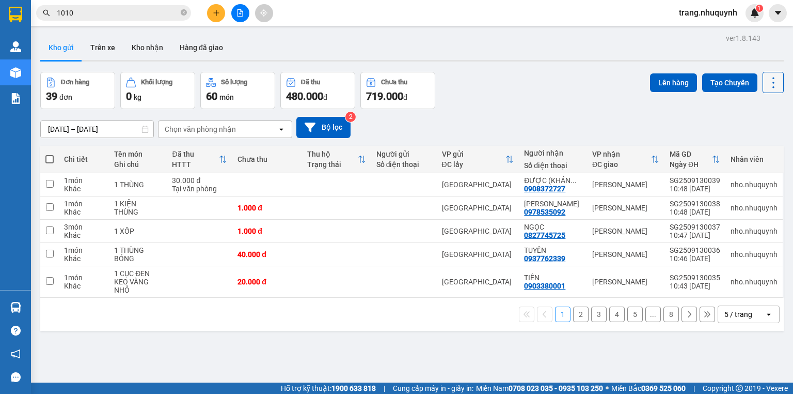
click at [769, 87] on icon at bounding box center [774, 82] width 14 height 14
click at [753, 143] on span "Làm mới" at bounding box center [753, 147] width 28 height 10
click at [775, 84] on button at bounding box center [773, 82] width 21 height 21
click at [753, 147] on span "Làm mới" at bounding box center [753, 147] width 28 height 10
click at [767, 77] on icon at bounding box center [774, 82] width 14 height 14
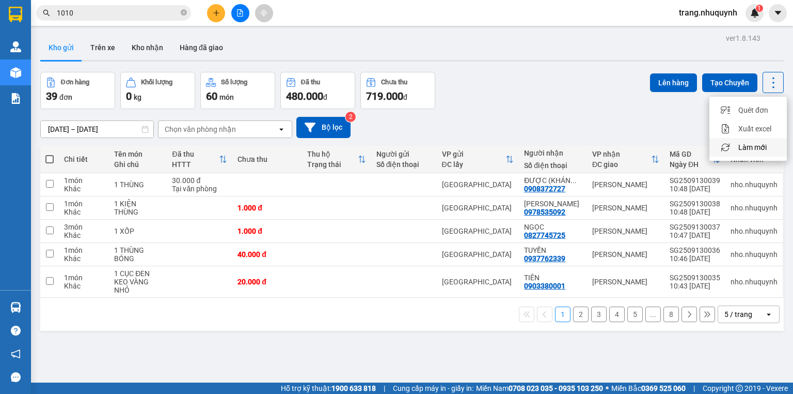
click at [752, 148] on span "Làm mới" at bounding box center [753, 147] width 28 height 10
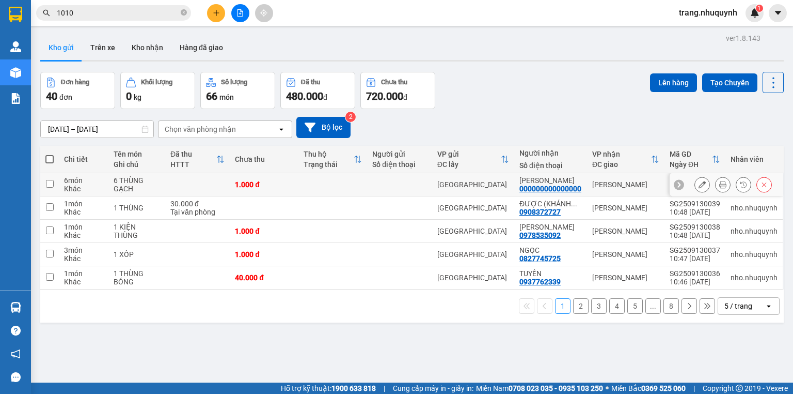
click at [716, 193] on button at bounding box center [723, 185] width 14 height 18
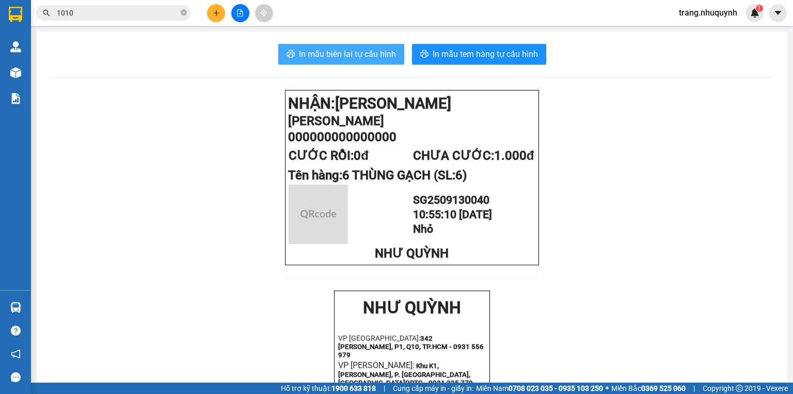
click at [346, 58] on span "In mẫu biên lai tự cấu hình" at bounding box center [347, 54] width 97 height 13
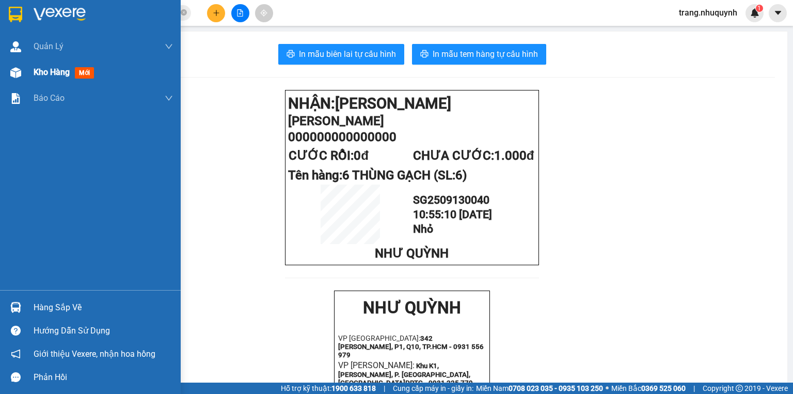
click at [60, 76] on span "Kho hàng" at bounding box center [52, 72] width 36 height 10
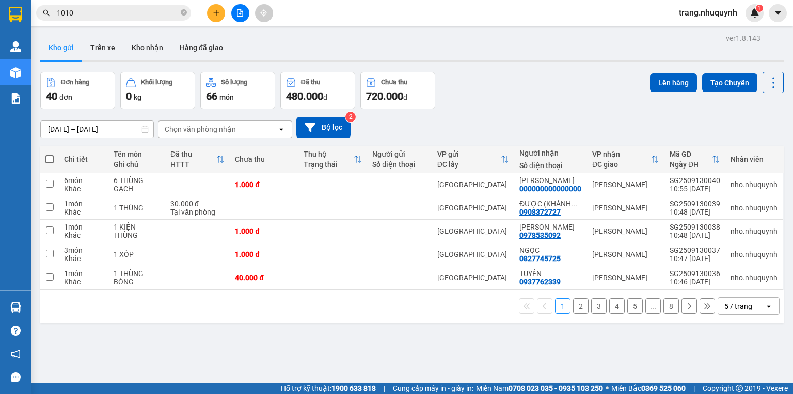
click at [513, 121] on div "[DATE] – [DATE] Press the down arrow key to interact with the calendar and sele…" at bounding box center [412, 127] width 744 height 21
click at [763, 88] on button at bounding box center [773, 82] width 21 height 21
click at [756, 146] on span "Làm mới" at bounding box center [753, 147] width 28 height 10
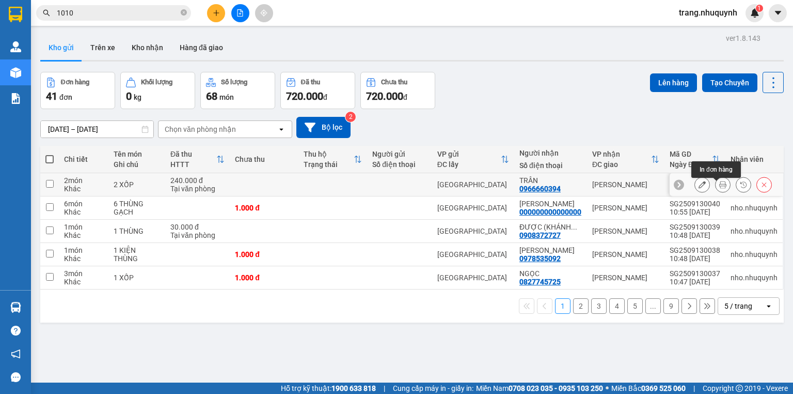
click at [716, 190] on button at bounding box center [723, 185] width 14 height 18
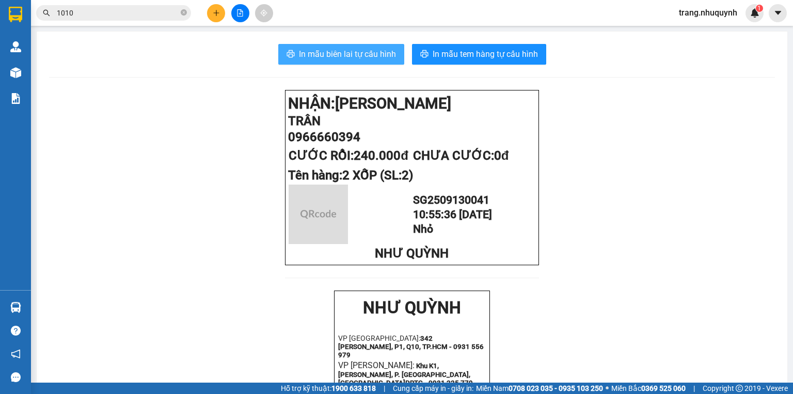
click at [345, 51] on span "In mẫu biên lai tự cấu hình" at bounding box center [347, 54] width 97 height 13
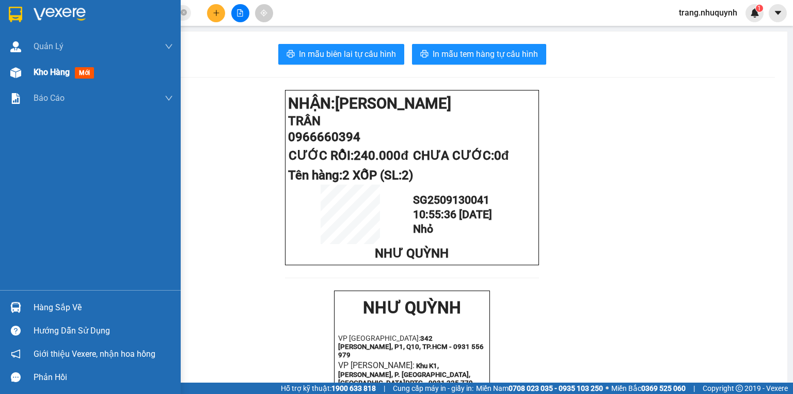
click at [37, 71] on span "Kho hàng" at bounding box center [52, 72] width 36 height 10
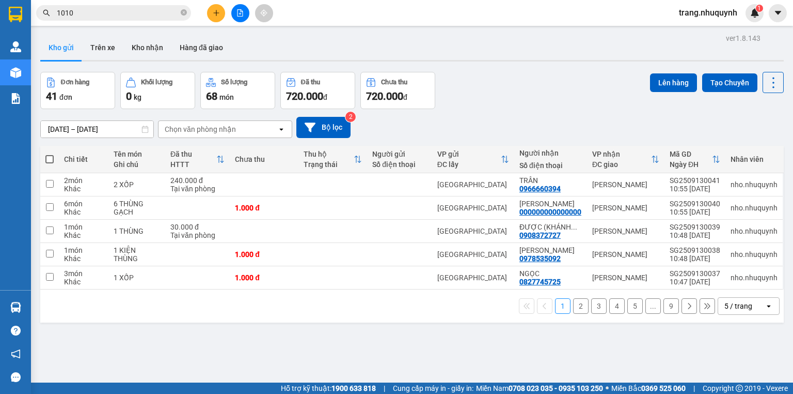
click at [76, 11] on input "1010" at bounding box center [118, 12] width 122 height 11
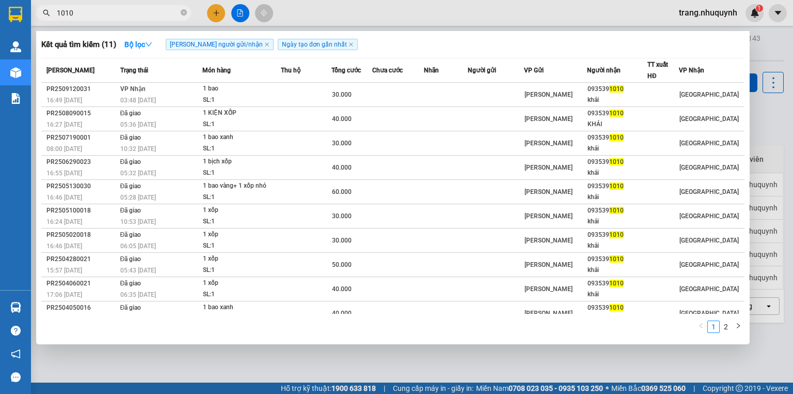
click at [76, 11] on input "1010" at bounding box center [118, 12] width 122 height 11
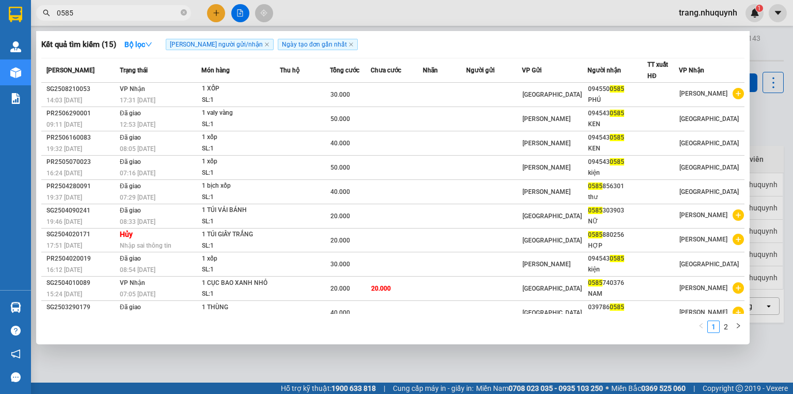
drag, startPoint x: 73, startPoint y: 15, endPoint x: 59, endPoint y: 15, distance: 14.0
click at [39, 22] on div "Kết quả tìm kiếm ( 15 ) Bộ lọc Tìm người gửi/nhận Ngày tạo đơn gần nhất Mã ĐH T…" at bounding box center [100, 13] width 201 height 18
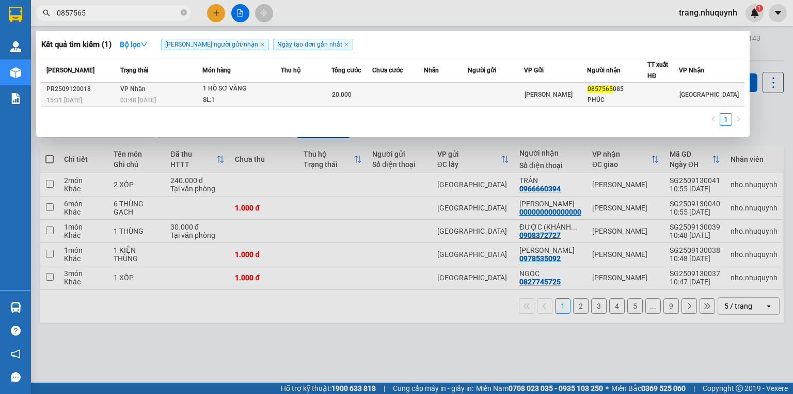
type input "0857565"
click at [184, 91] on td "VP Nhận 03:48 [DATE]" at bounding box center [160, 95] width 85 height 24
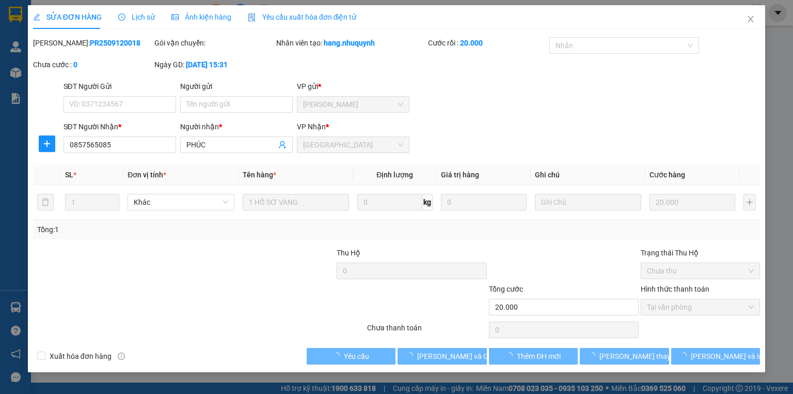
type input "0857565085"
type input "PHÚC"
type input "20.000"
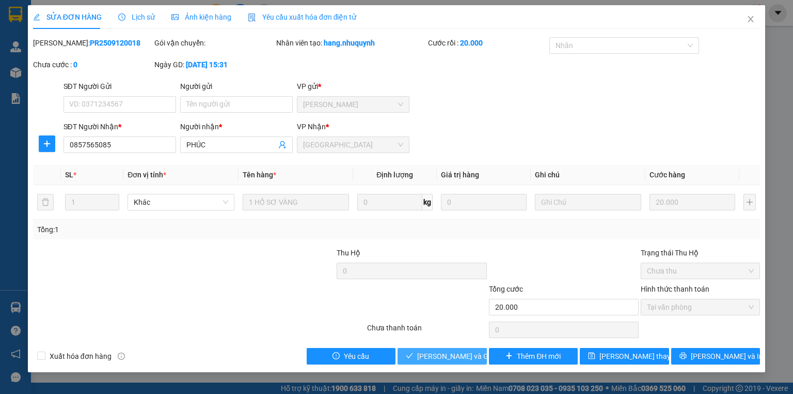
click at [438, 352] on span "[PERSON_NAME] và Giao hàng" at bounding box center [466, 355] width 99 height 11
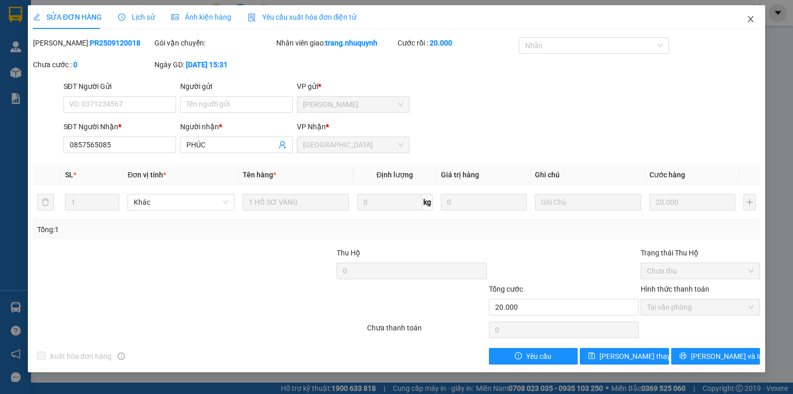
click at [751, 21] on icon "close" at bounding box center [751, 19] width 8 height 8
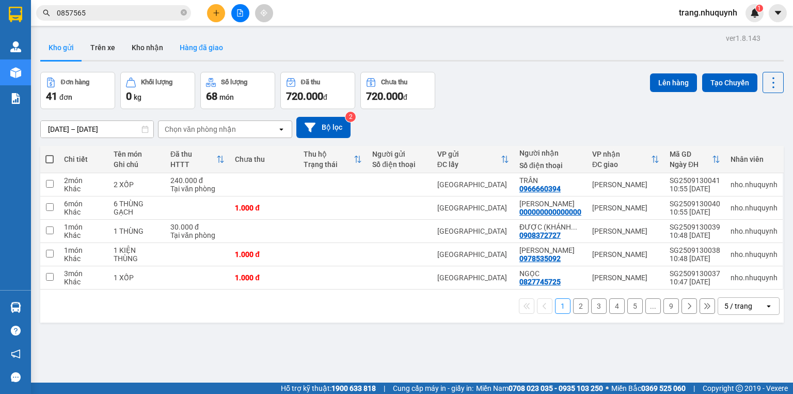
click at [184, 50] on button "Hàng đã giao" at bounding box center [201, 47] width 60 height 25
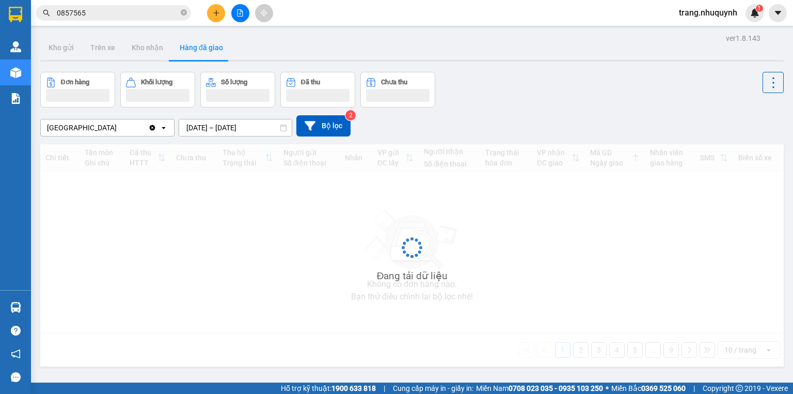
click at [203, 130] on input "[DATE] – [DATE]" at bounding box center [235, 127] width 113 height 17
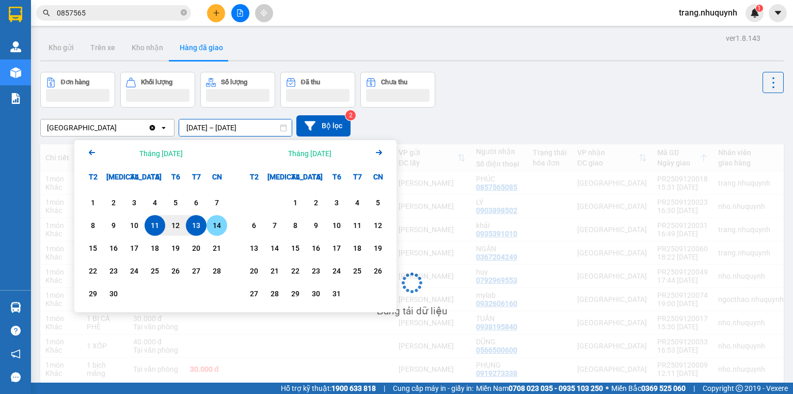
click at [198, 223] on div "13" at bounding box center [196, 225] width 14 height 12
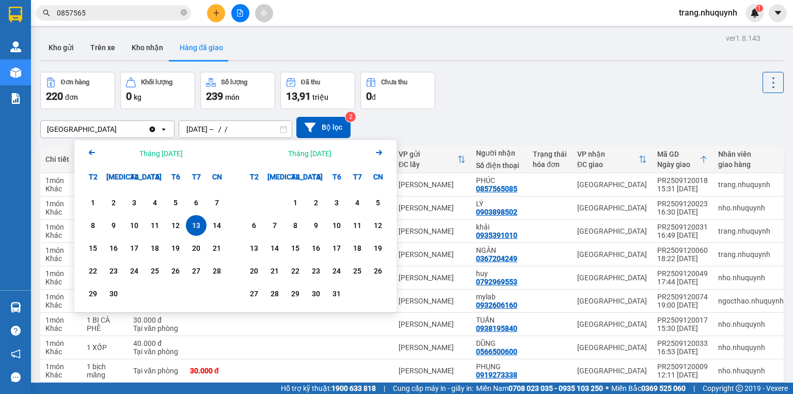
click at [198, 223] on div "13" at bounding box center [196, 225] width 14 height 12
type input "[DATE] – [DATE]"
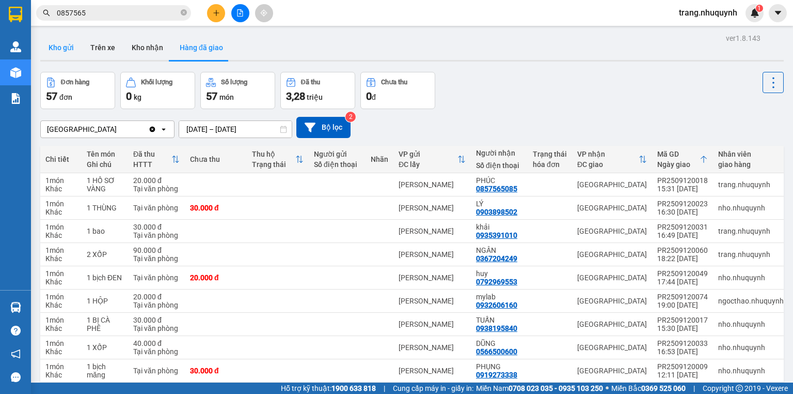
click at [52, 50] on button "Kho gửi" at bounding box center [61, 47] width 42 height 25
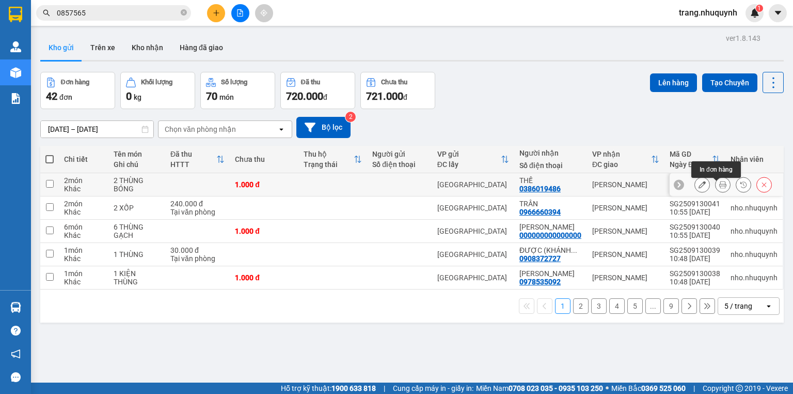
click at [716, 185] on button at bounding box center [723, 185] width 14 height 18
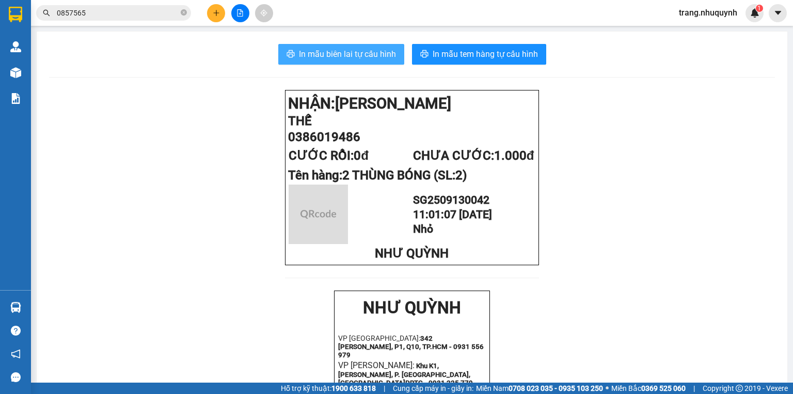
click at [345, 63] on button "In mẫu biên lai tự cấu hình" at bounding box center [341, 54] width 126 height 21
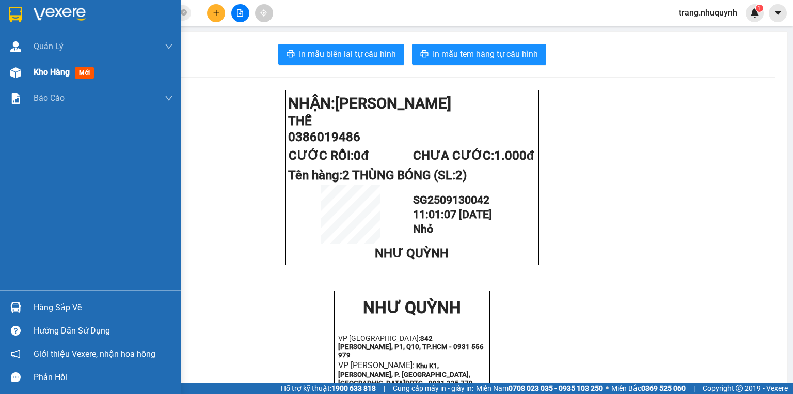
click at [52, 72] on span "Kho hàng" at bounding box center [52, 72] width 36 height 10
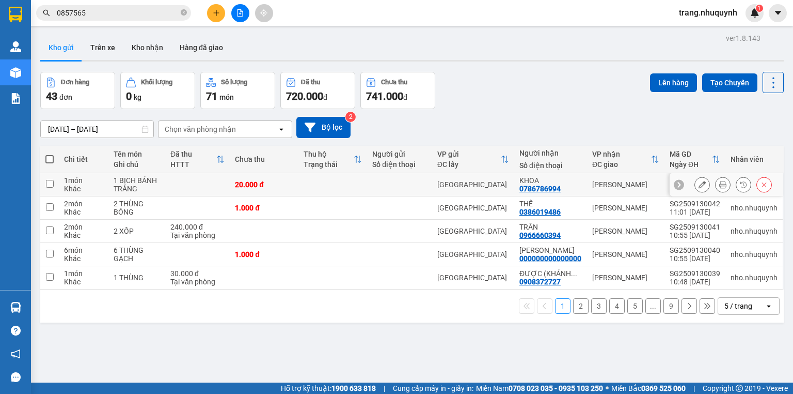
click at [720, 188] on icon at bounding box center [723, 184] width 7 height 7
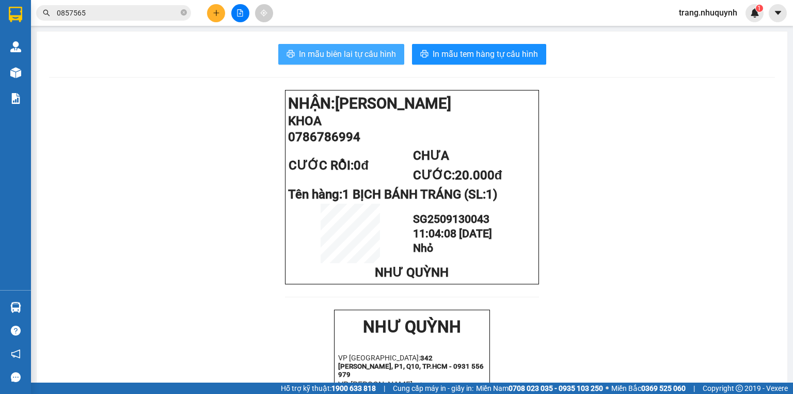
click at [363, 48] on span "In mẫu biên lai tự cấu hình" at bounding box center [347, 54] width 97 height 13
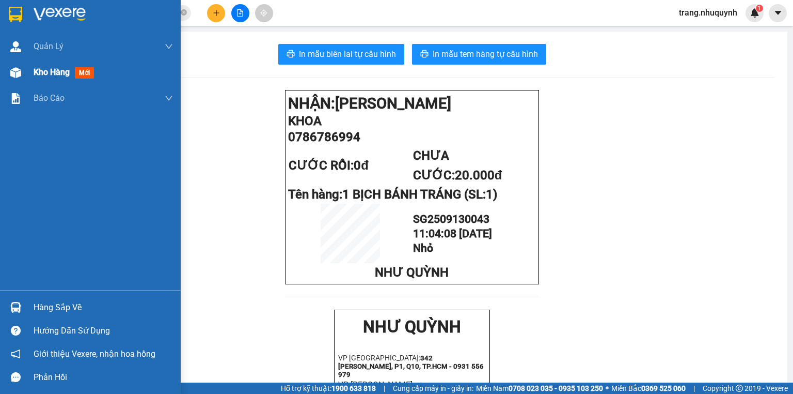
click at [7, 75] on div at bounding box center [16, 73] width 18 height 18
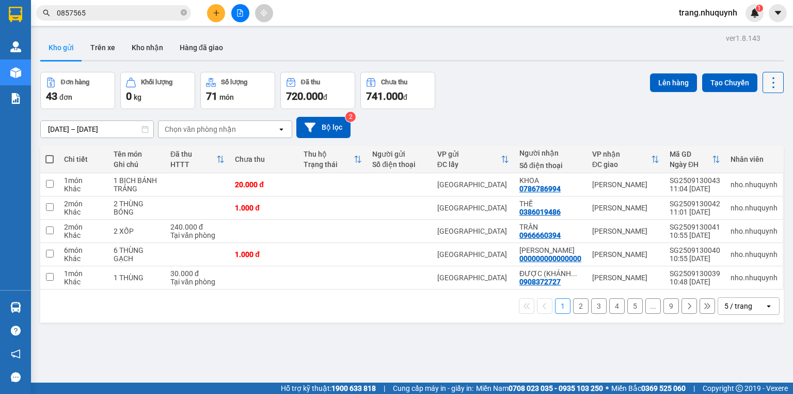
click at [767, 85] on icon at bounding box center [774, 82] width 14 height 14
click at [752, 149] on span "Làm mới" at bounding box center [753, 147] width 28 height 10
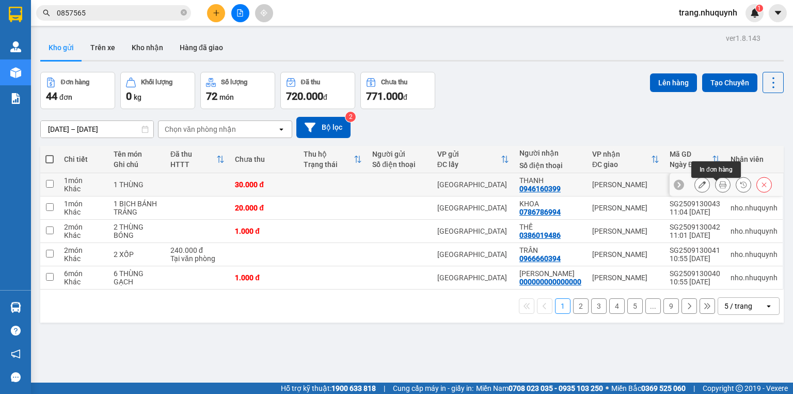
click at [720, 186] on icon at bounding box center [723, 184] width 7 height 7
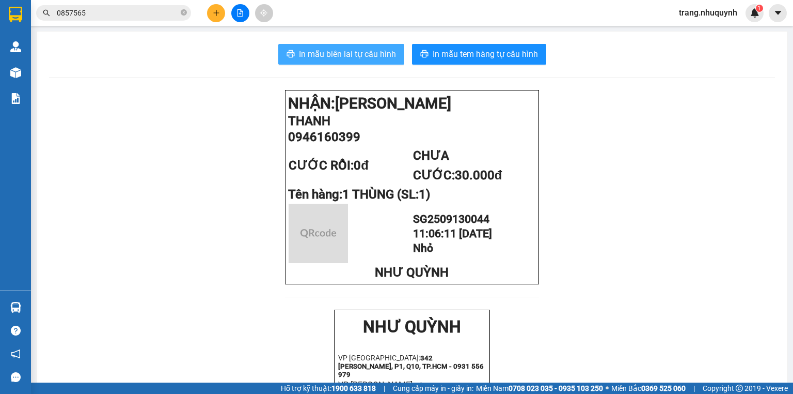
click at [322, 48] on span "In mẫu biên lai tự cấu hình" at bounding box center [347, 54] width 97 height 13
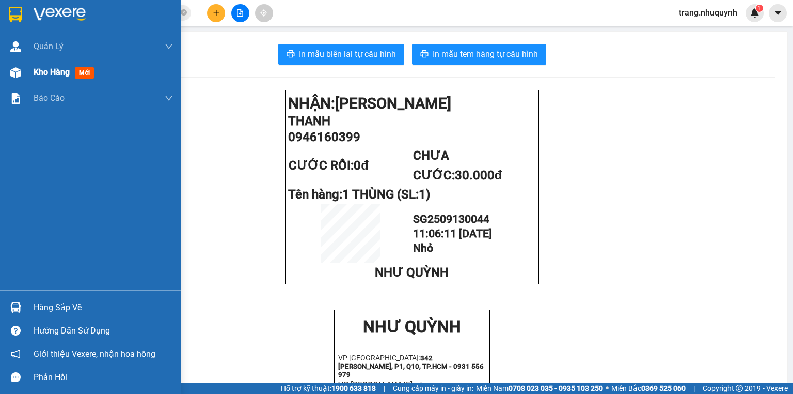
click at [41, 78] on div "Kho hàng mới" at bounding box center [66, 72] width 65 height 13
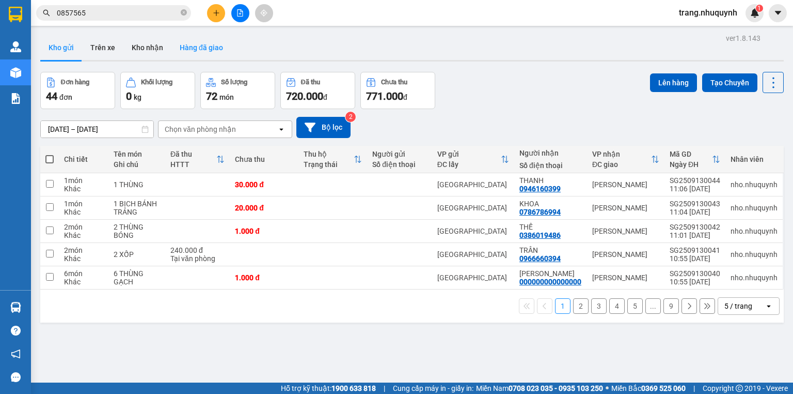
click at [193, 43] on button "Hàng đã giao" at bounding box center [201, 47] width 60 height 25
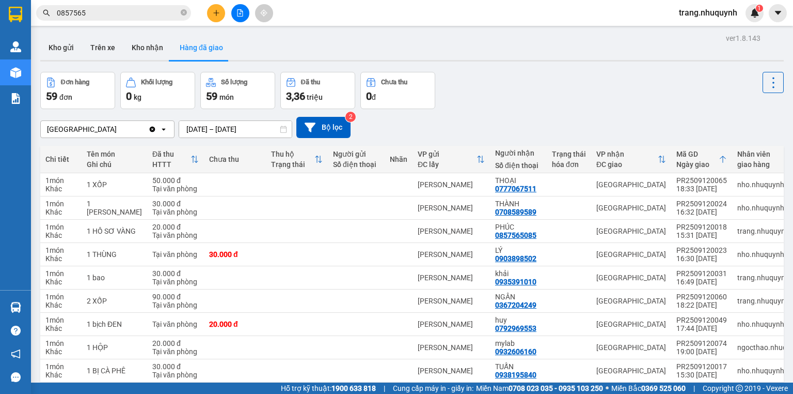
click at [514, 89] on div "Đơn hàng 59 đơn Khối lượng 0 kg Số lượng 59 món Đã thu 3,36 triệu Chưa thu 0 đ" at bounding box center [412, 90] width 744 height 37
click at [70, 41] on button "Kho gửi" at bounding box center [61, 47] width 42 height 25
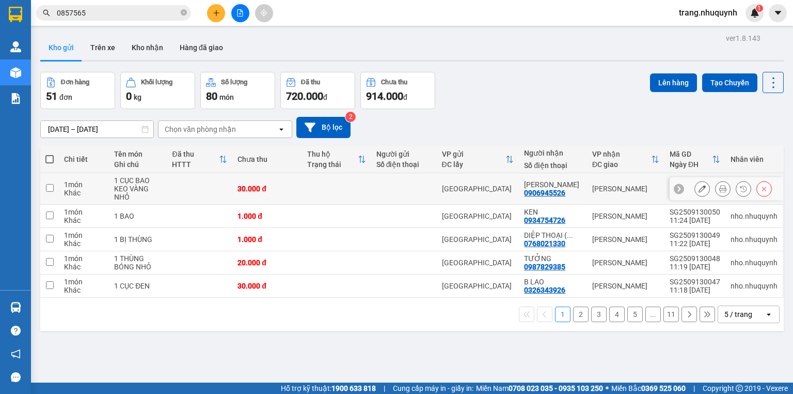
click at [715, 188] on div at bounding box center [722, 188] width 15 height 15
click at [720, 192] on icon at bounding box center [723, 188] width 7 height 7
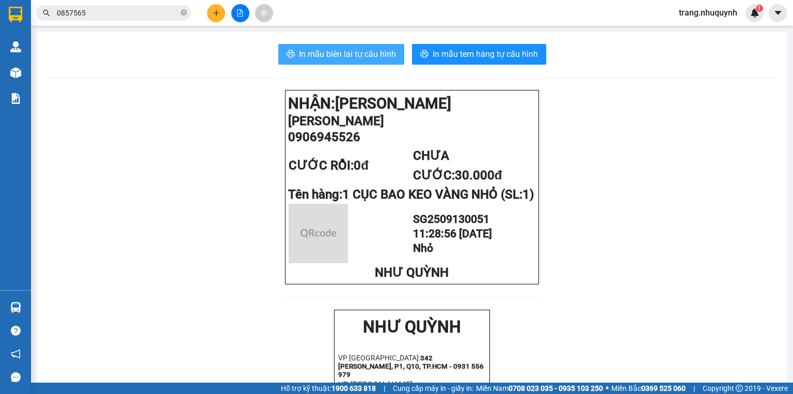
click at [340, 58] on span "In mẫu biên lai tự cấu hình" at bounding box center [347, 54] width 97 height 13
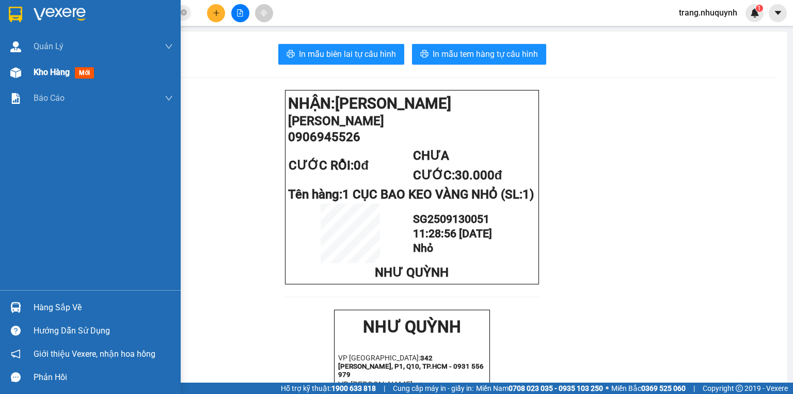
click at [47, 67] on span "Kho hàng" at bounding box center [52, 72] width 36 height 10
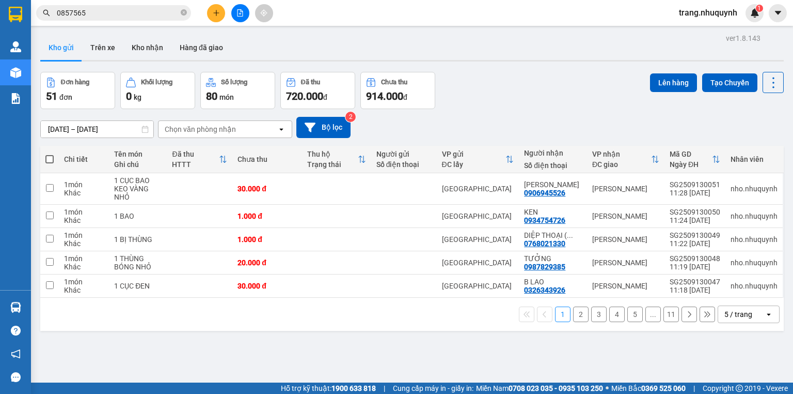
click at [484, 99] on div "Đơn hàng 51 đơn Khối lượng 0 kg Số lượng 80 món Đã thu 720.000 đ Chưa thu 914.0…" at bounding box center [412, 90] width 744 height 37
click at [512, 124] on div "[DATE] – [DATE] Press the down arrow key to interact with the calendar and sele…" at bounding box center [412, 127] width 744 height 21
click at [763, 74] on button at bounding box center [773, 82] width 21 height 21
click at [760, 153] on li "Làm mới" at bounding box center [748, 147] width 77 height 19
click at [770, 81] on icon at bounding box center [774, 82] width 14 height 14
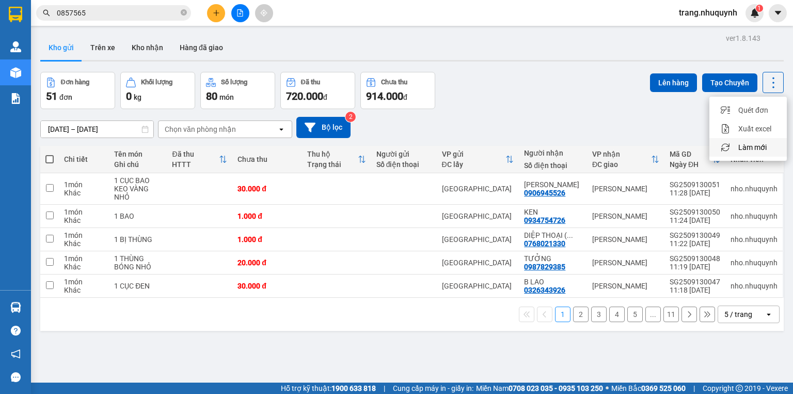
click at [753, 143] on span "Làm mới" at bounding box center [753, 147] width 28 height 10
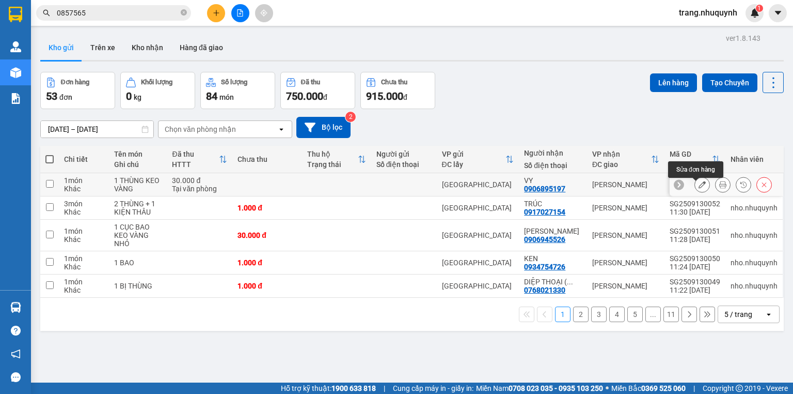
click at [722, 187] on button at bounding box center [723, 185] width 14 height 18
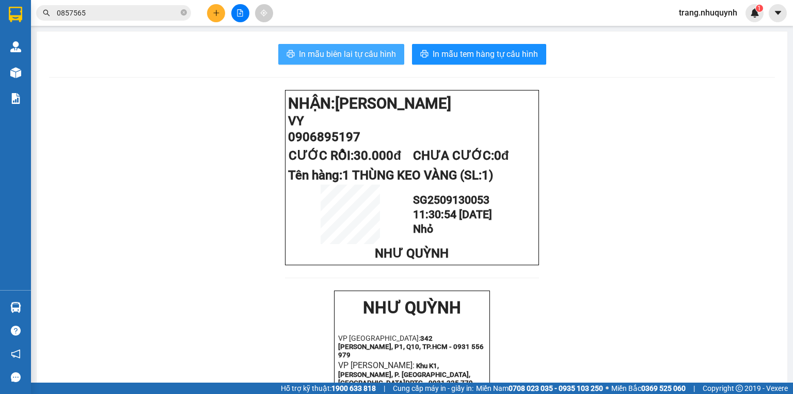
click at [378, 57] on span "In mẫu biên lai tự cấu hình" at bounding box center [347, 54] width 97 height 13
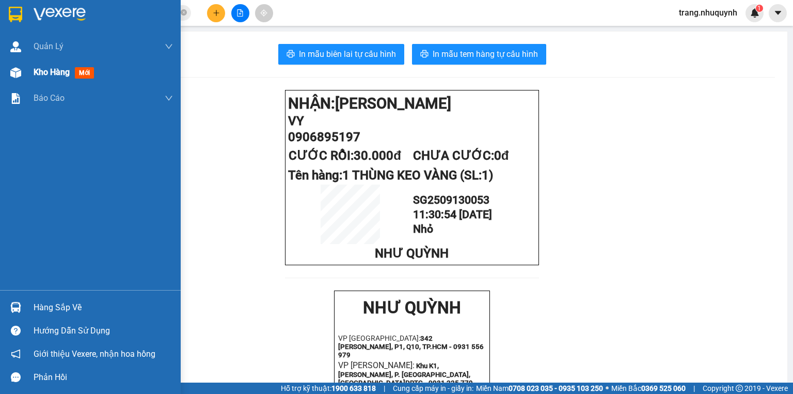
drag, startPoint x: 43, startPoint y: 72, endPoint x: 60, endPoint y: 74, distance: 17.7
click at [43, 72] on span "Kho hàng" at bounding box center [52, 72] width 36 height 10
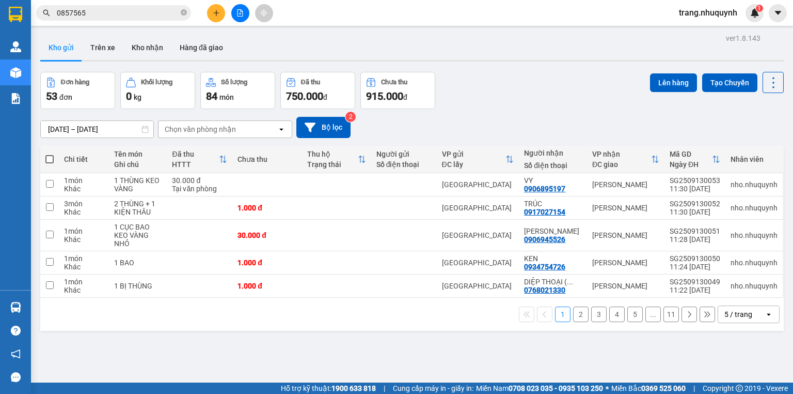
click at [512, 114] on div "[DATE] – [DATE] Press the down arrow key to interact with the calendar and sele…" at bounding box center [412, 127] width 744 height 37
click at [773, 73] on button at bounding box center [773, 82] width 21 height 21
click at [750, 146] on span "Làm mới" at bounding box center [753, 147] width 28 height 10
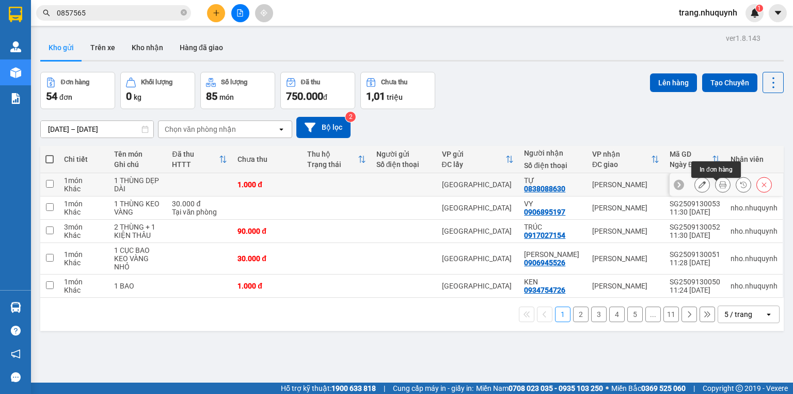
click at [720, 188] on icon at bounding box center [723, 184] width 7 height 7
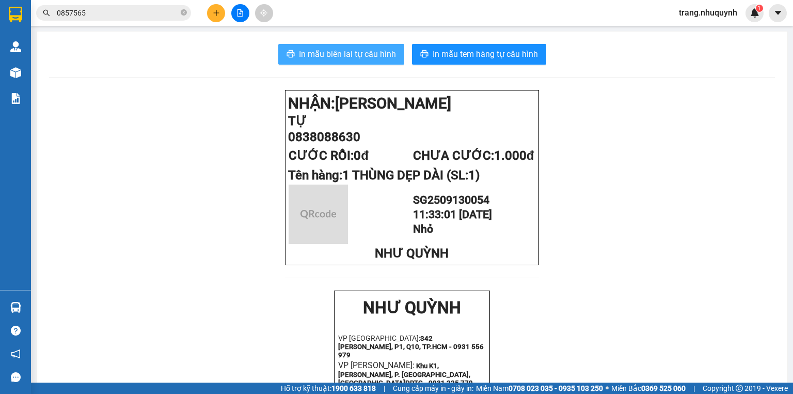
click at [377, 47] on button "In mẫu biên lai tự cấu hình" at bounding box center [341, 54] width 126 height 21
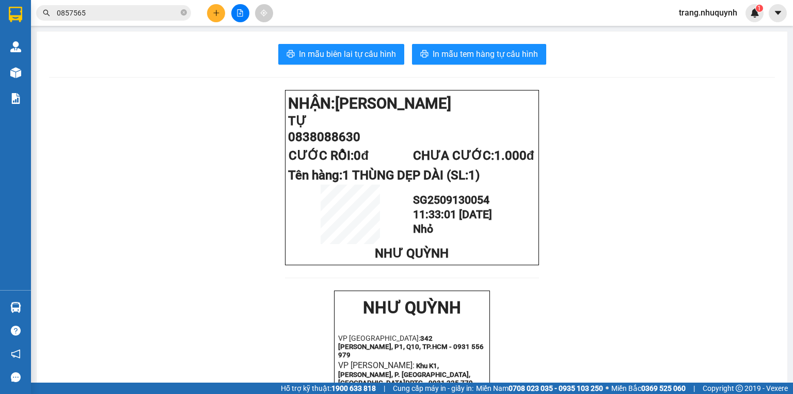
drag, startPoint x: 81, startPoint y: 72, endPoint x: 60, endPoint y: 72, distance: 20.1
click at [81, 72] on div "In mẫu biên lai tự cấu hình In mẫu tem hàng tự cấu hình NHẬN: Phan Rang TỰ 0838…" at bounding box center [412, 399] width 751 height 734
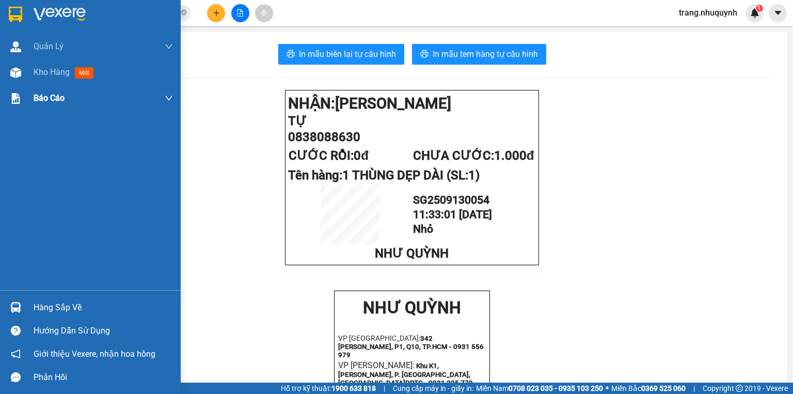
drag, startPoint x: 20, startPoint y: 73, endPoint x: 155, endPoint y: 88, distance: 136.7
click at [20, 73] on img at bounding box center [15, 72] width 11 height 11
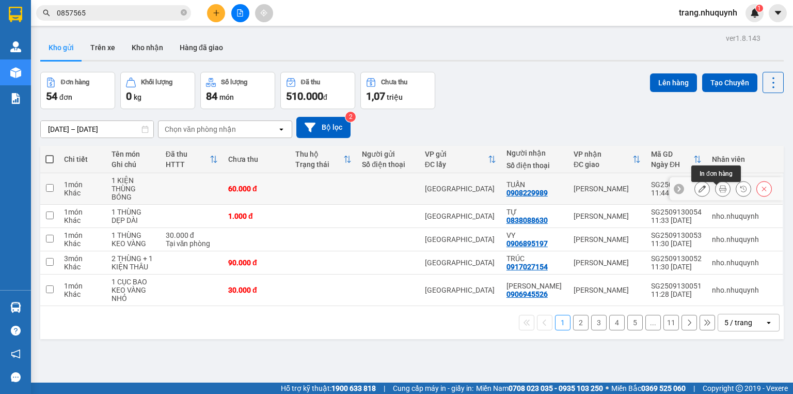
click at [716, 188] on button at bounding box center [723, 189] width 14 height 18
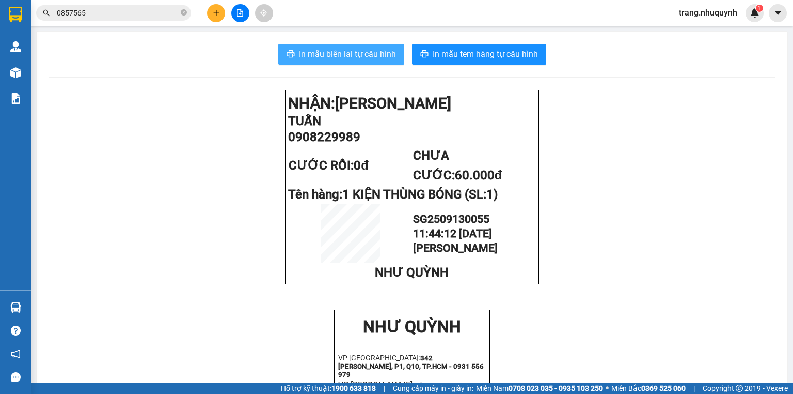
click at [366, 54] on span "In mẫu biên lai tự cấu hình" at bounding box center [347, 54] width 97 height 13
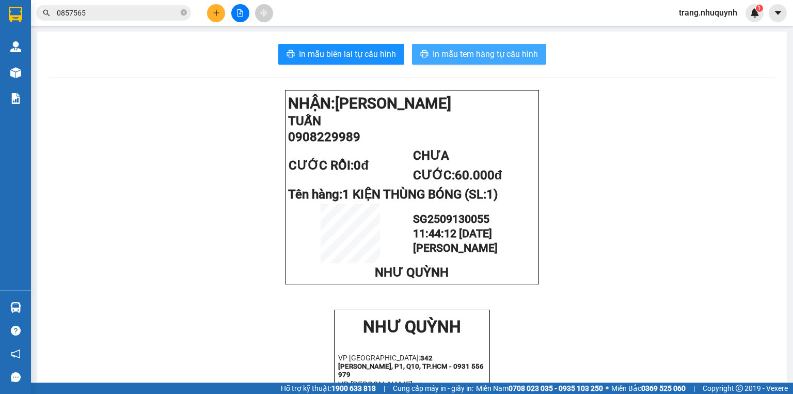
click at [518, 63] on button "In mẫu tem hàng tự cấu hình" at bounding box center [479, 54] width 134 height 21
click at [221, 7] on button at bounding box center [216, 13] width 18 height 18
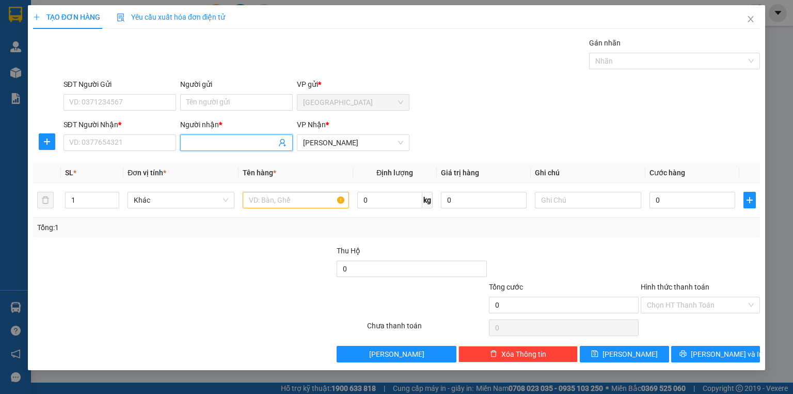
click at [196, 145] on input "Người nhận *" at bounding box center [231, 142] width 90 height 11
type input "[PERSON_NAME]"
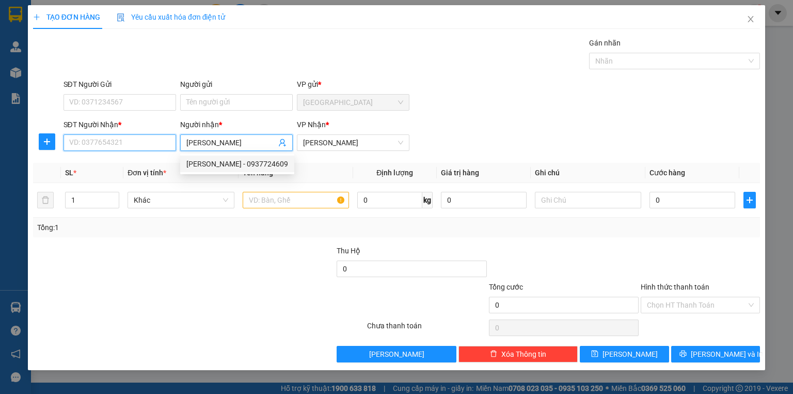
click at [124, 141] on input "SĐT Người Nhận *" at bounding box center [120, 142] width 113 height 17
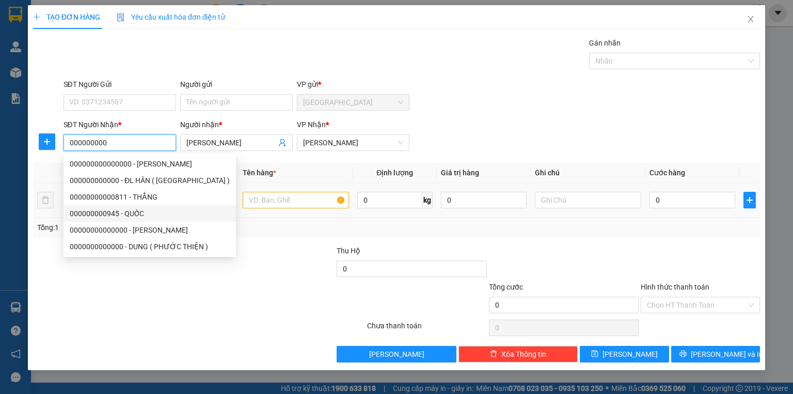
type input "000000000"
click at [261, 204] on input "text" at bounding box center [296, 200] width 106 height 17
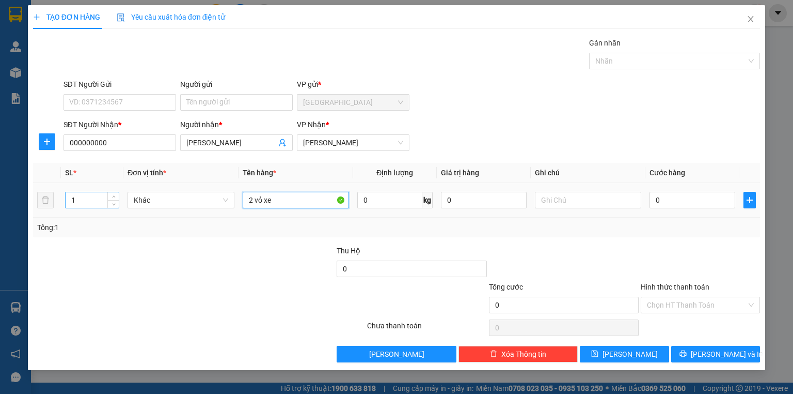
type input "2 vỏ xe"
drag, startPoint x: 91, startPoint y: 208, endPoint x: 68, endPoint y: 202, distance: 23.8
click at [70, 202] on input "1" at bounding box center [92, 199] width 53 height 15
type input "2"
click at [676, 203] on input "0" at bounding box center [693, 200] width 86 height 17
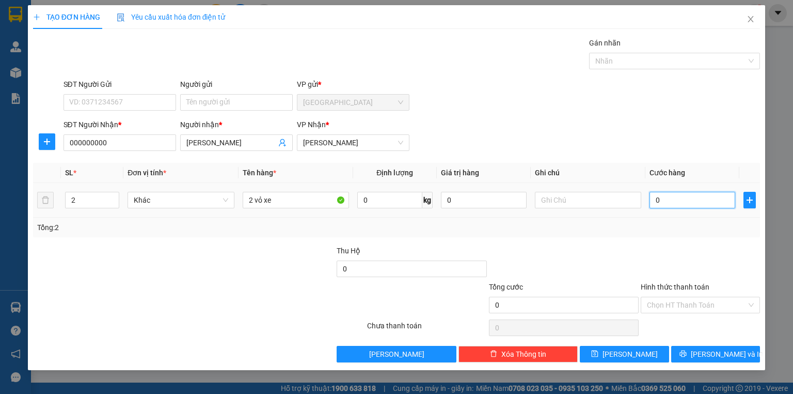
type input "1"
type input "1.000"
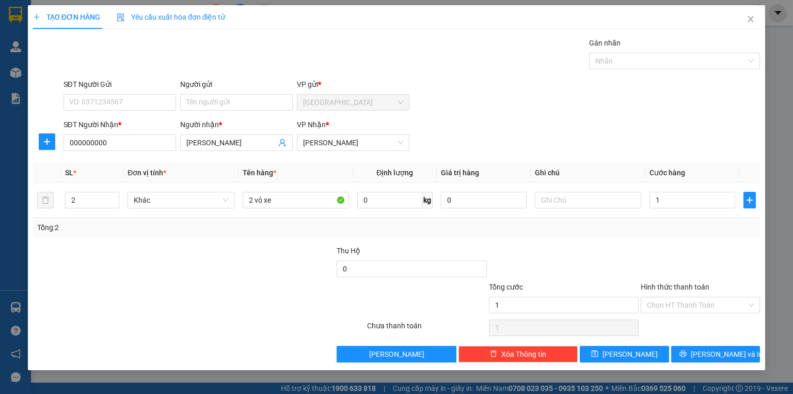
type input "1.000"
click at [647, 104] on div "SĐT Người Gửi VD: 0371234567 Người gửi Tên người gửi VP gửi * [GEOGRAPHIC_DATA]" at bounding box center [411, 97] width 701 height 36
click at [687, 355] on icon "printer" at bounding box center [683, 353] width 7 height 7
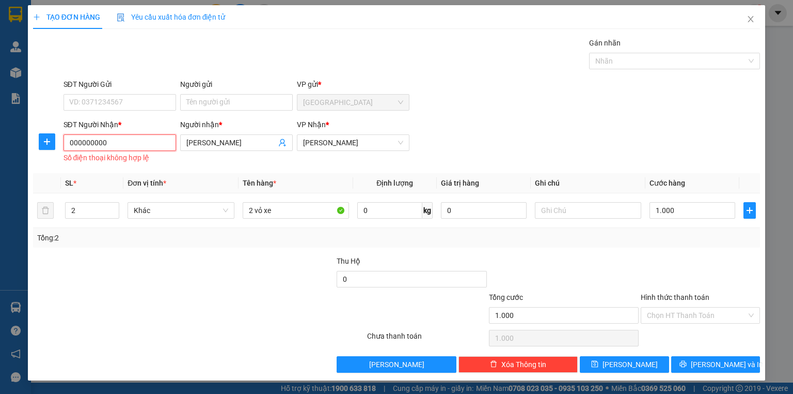
click at [136, 146] on input "000000000" at bounding box center [120, 142] width 113 height 17
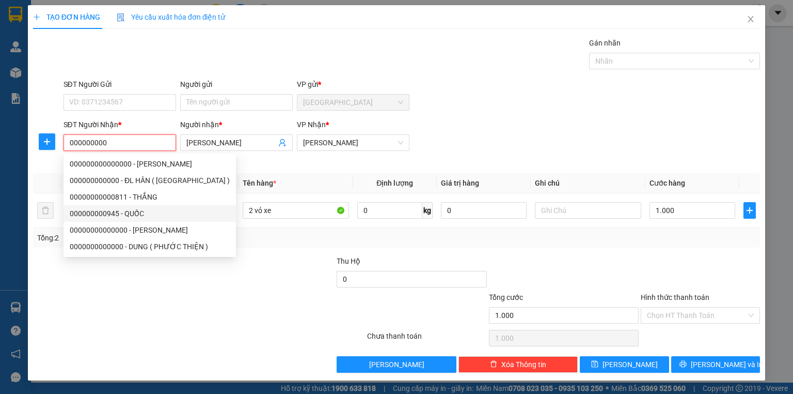
type input "0000000000"
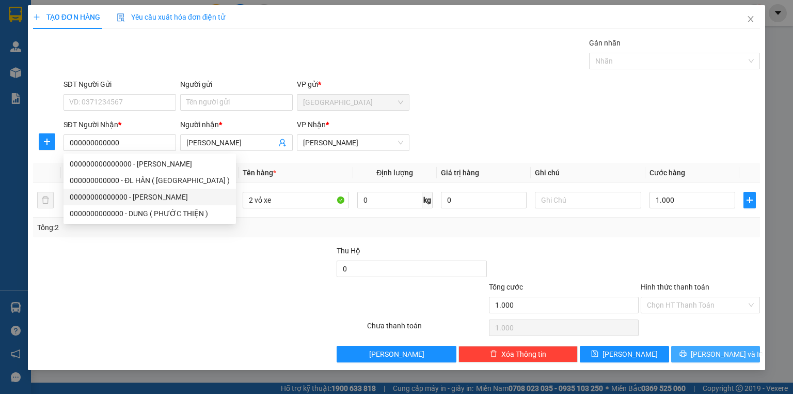
click at [705, 358] on button "[PERSON_NAME] và In" at bounding box center [716, 354] width 89 height 17
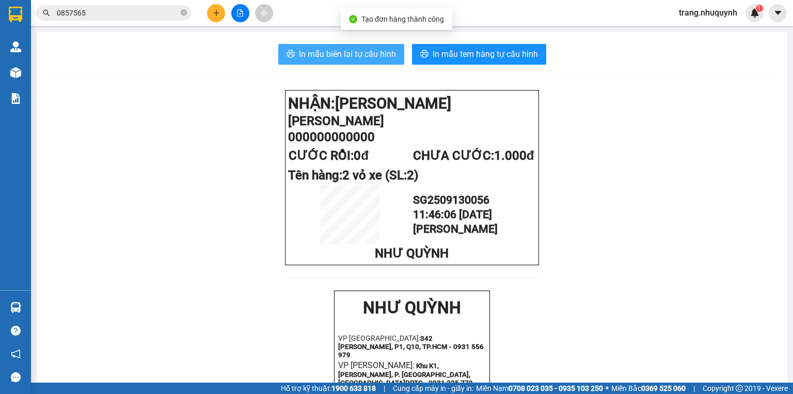
click at [385, 53] on span "In mẫu biên lai tự cấu hình" at bounding box center [347, 54] width 97 height 13
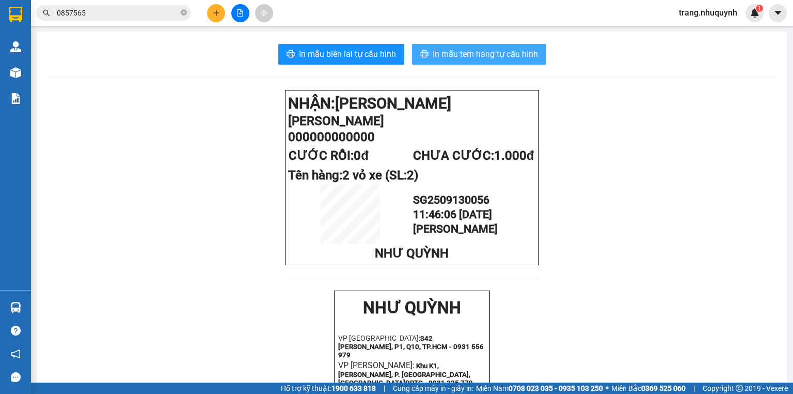
click at [527, 56] on span "In mẫu tem hàng tự cấu hình" at bounding box center [485, 54] width 105 height 13
click at [137, 5] on span "0857565" at bounding box center [113, 12] width 155 height 15
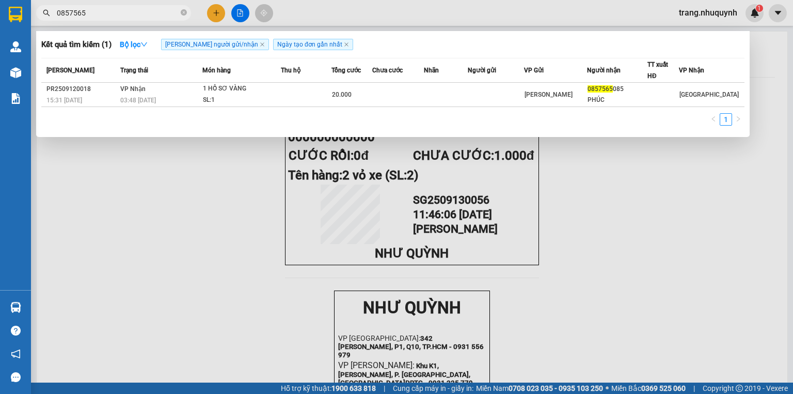
click at [112, 17] on input "0857565" at bounding box center [118, 12] width 122 height 11
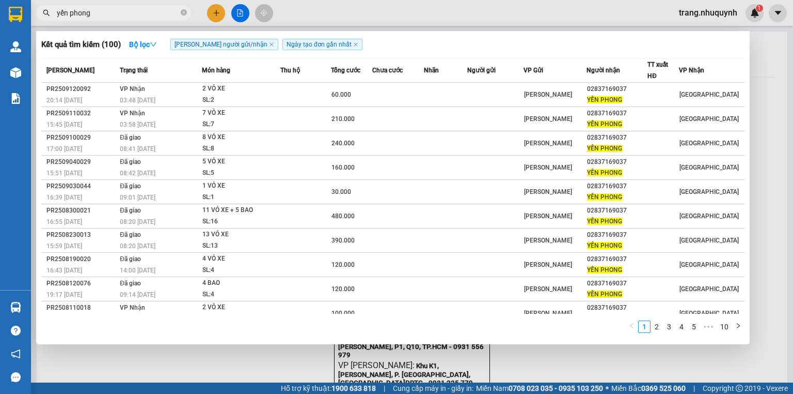
type input "yến phong"
click at [466, 13] on div at bounding box center [396, 197] width 793 height 394
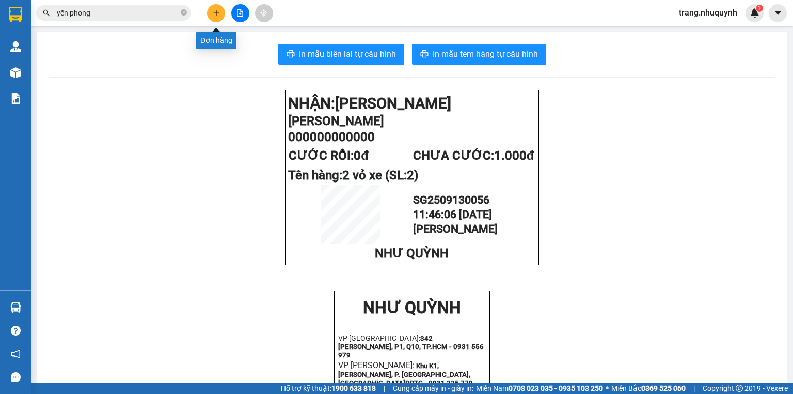
click at [212, 11] on button at bounding box center [216, 13] width 18 height 18
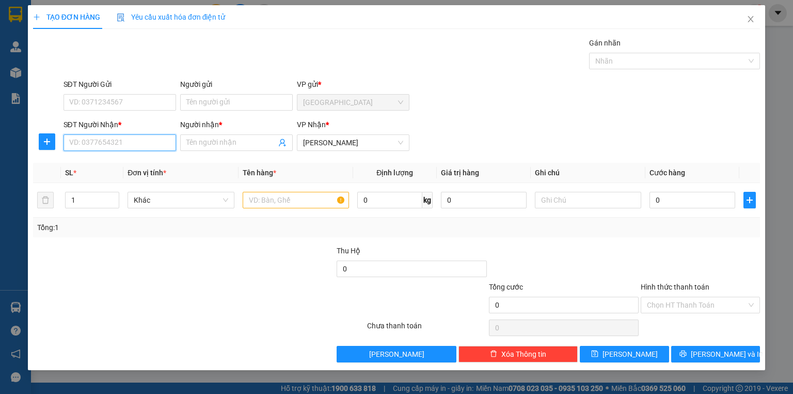
click at [105, 147] on input "SĐT Người Nhận *" at bounding box center [120, 142] width 113 height 17
type input "0365586779"
click at [235, 146] on input "Người nhận *" at bounding box center [231, 142] width 90 height 11
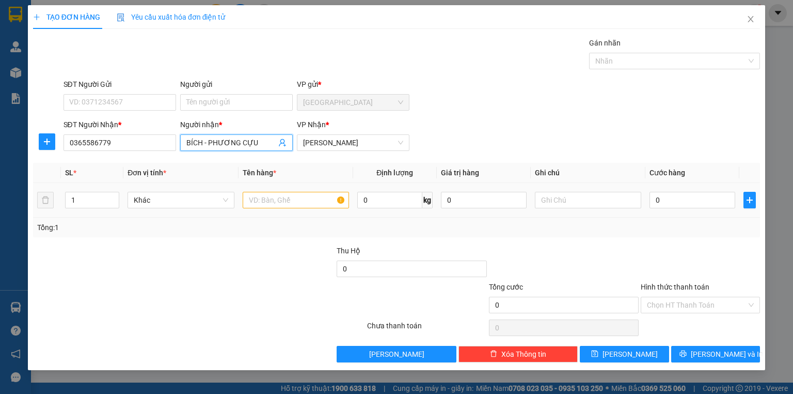
type input "BÍCH - PHƯƠNG CỰU"
click at [302, 201] on input "text" at bounding box center [296, 200] width 106 height 17
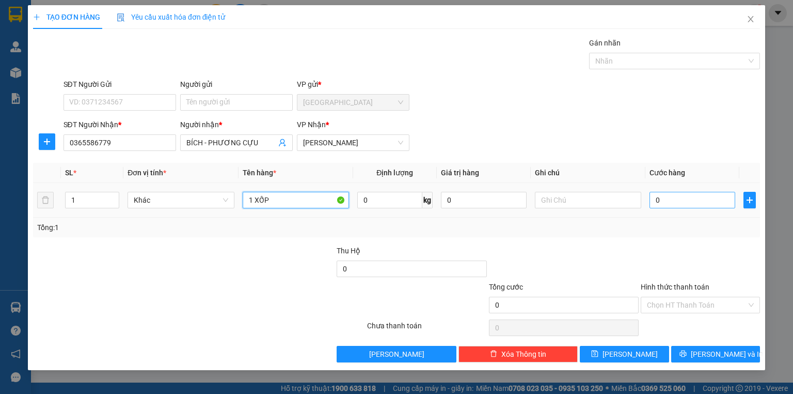
type input "1 XỐP"
click at [673, 207] on input "0" at bounding box center [693, 200] width 86 height 17
type input "5"
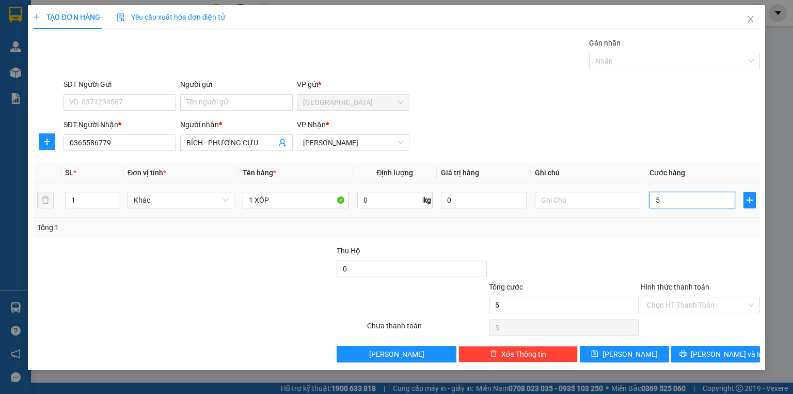
type input "50"
type input "500"
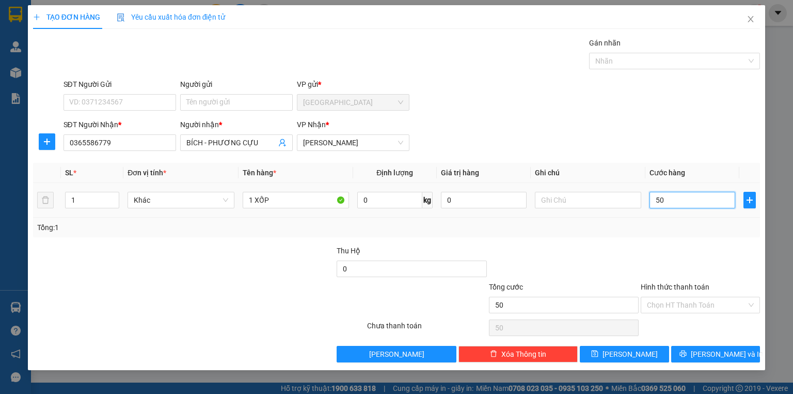
type input "500"
type input "5.000"
type input "50.000"
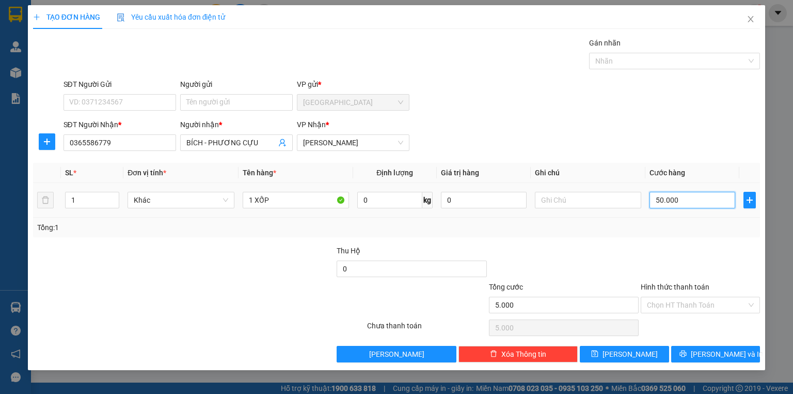
type input "50.000"
click at [688, 301] on input "Hình thức thanh toán" at bounding box center [697, 304] width 100 height 15
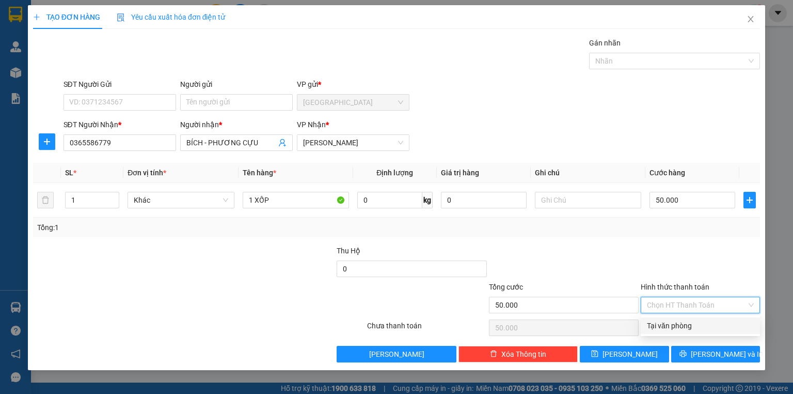
click at [675, 318] on div "Tại văn phòng" at bounding box center [700, 325] width 119 height 17
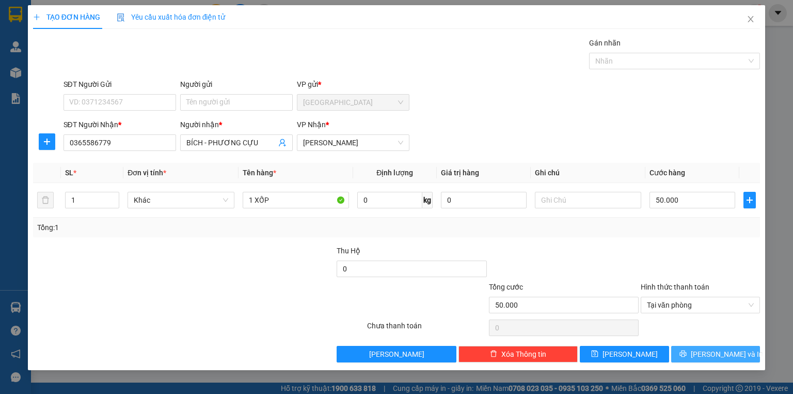
click at [714, 357] on span "[PERSON_NAME] và In" at bounding box center [727, 353] width 72 height 11
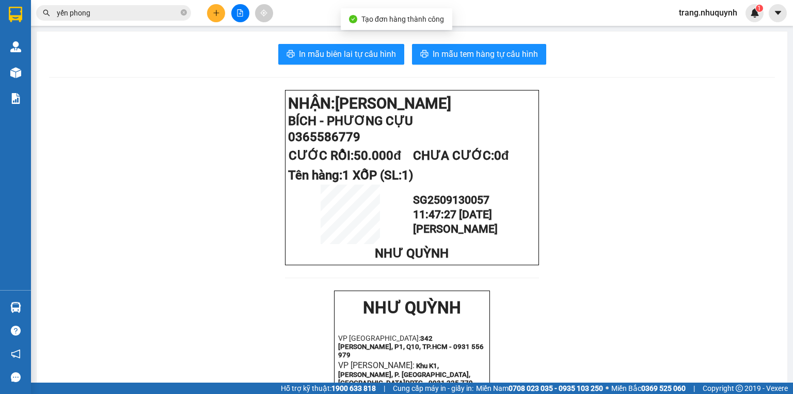
click at [334, 40] on div "In mẫu biên lai tự cấu hình In mẫu tem hàng tự cấu hình NHẬN: [PERSON_NAME] - P…" at bounding box center [412, 397] width 751 height 730
click at [339, 50] on span "In mẫu biên lai tự cấu hình" at bounding box center [347, 54] width 97 height 13
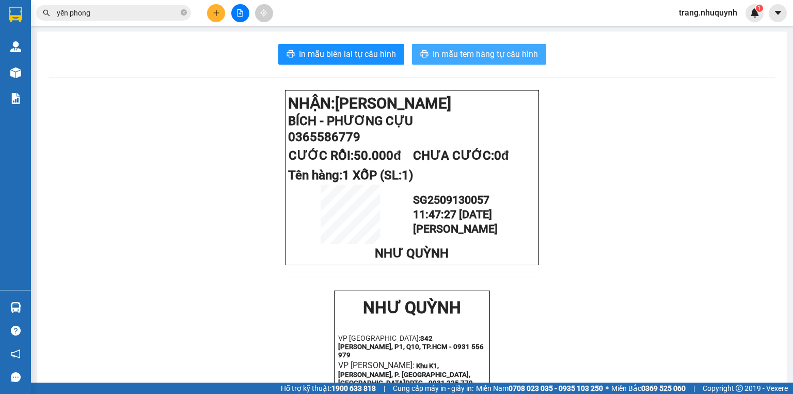
click at [447, 50] on span "In mẫu tem hàng tự cấu hình" at bounding box center [485, 54] width 105 height 13
click at [107, 16] on input "yến phong" at bounding box center [118, 12] width 122 height 11
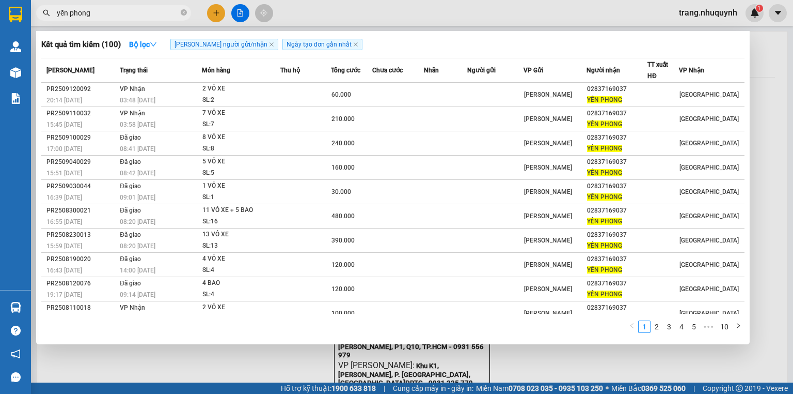
click at [107, 16] on input "yến phong" at bounding box center [118, 12] width 122 height 11
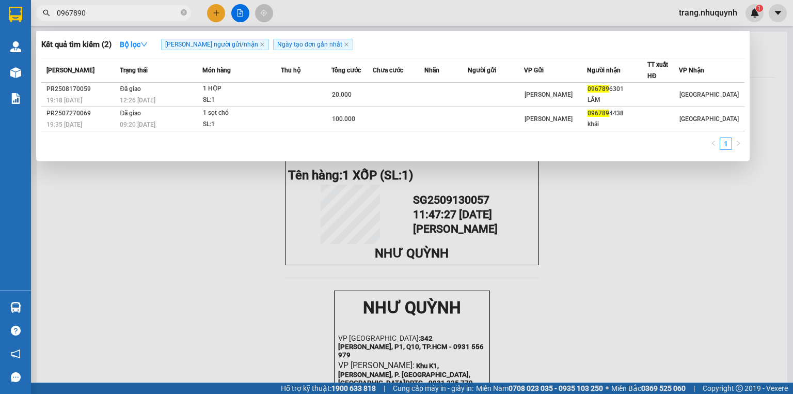
type input "09678909"
